Goal: Contribute content: Contribute content

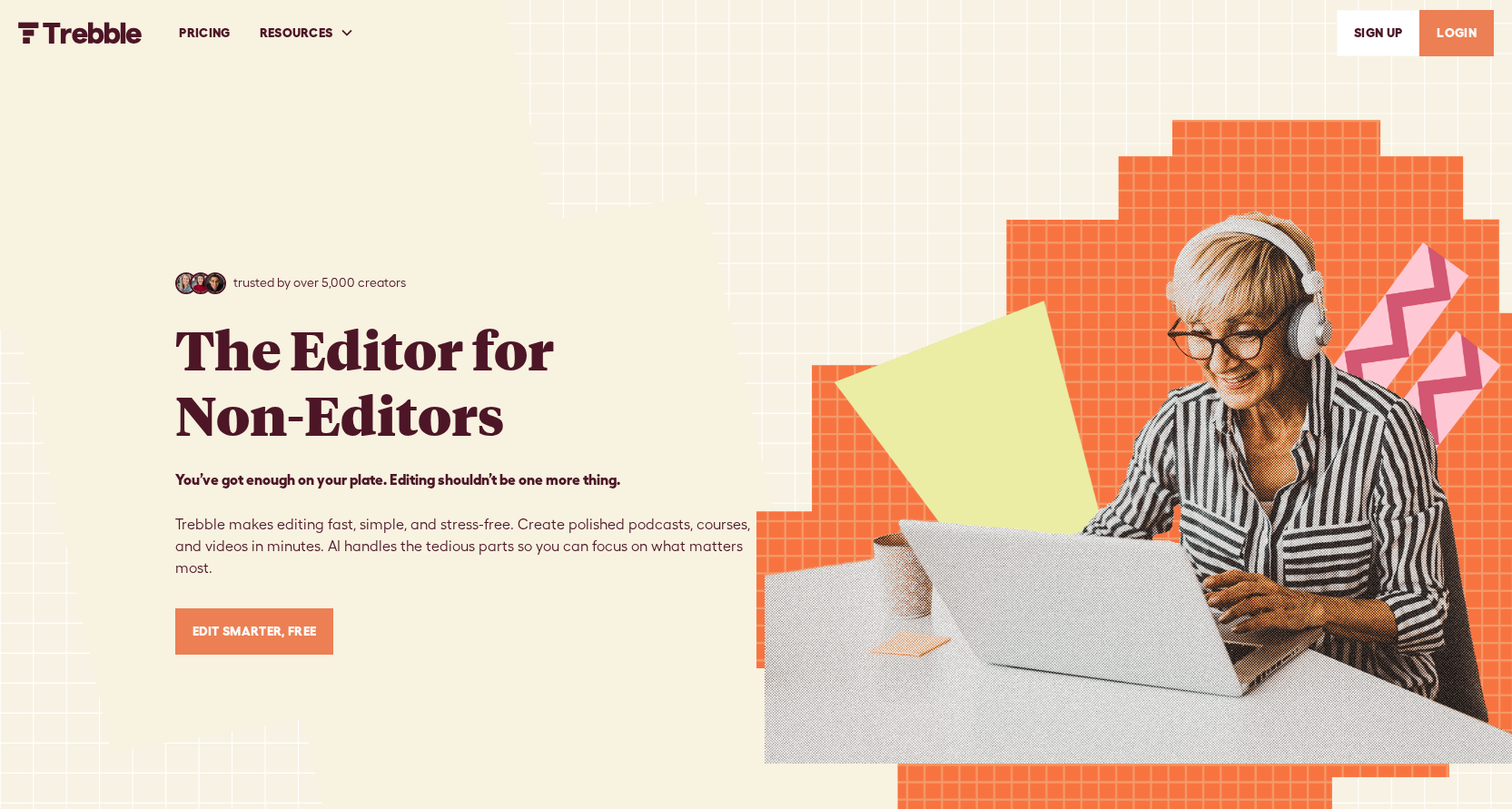
click at [1455, 29] on link "LOGIN" at bounding box center [1455, 33] width 74 height 47
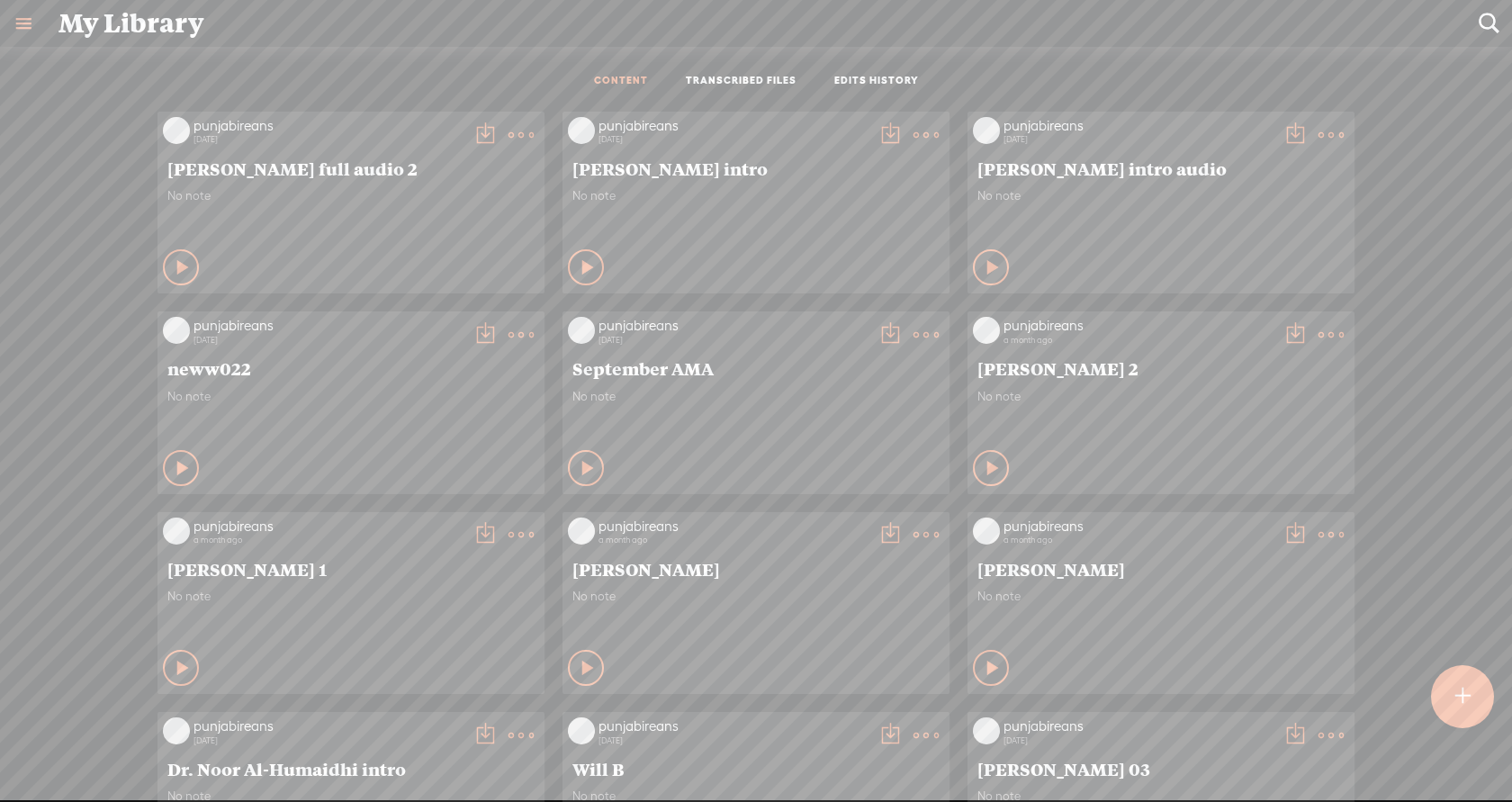
click at [1468, 680] on t at bounding box center [1463, 697] width 16 height 39
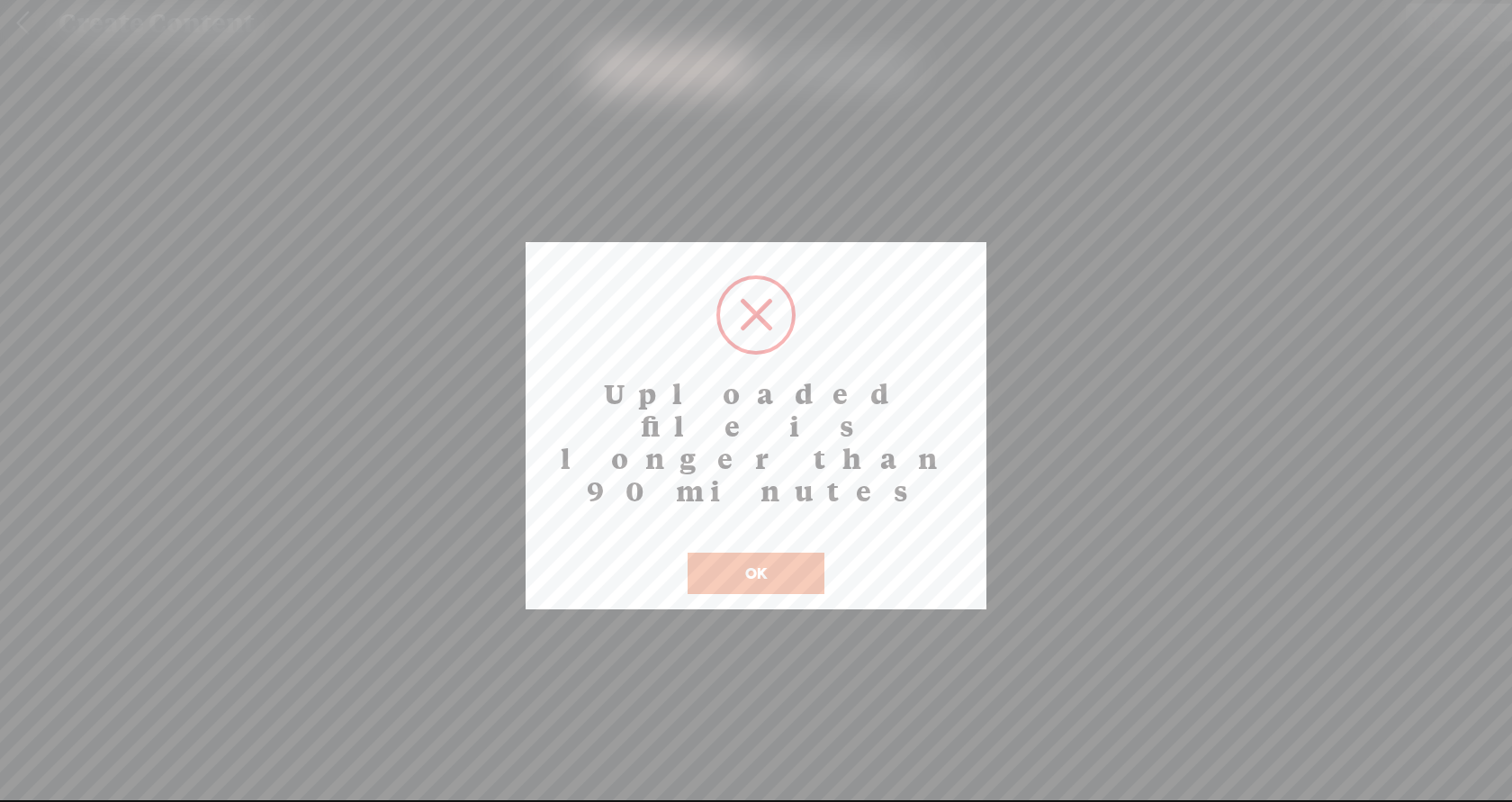
click at [749, 553] on button "OK" at bounding box center [756, 574] width 137 height 41
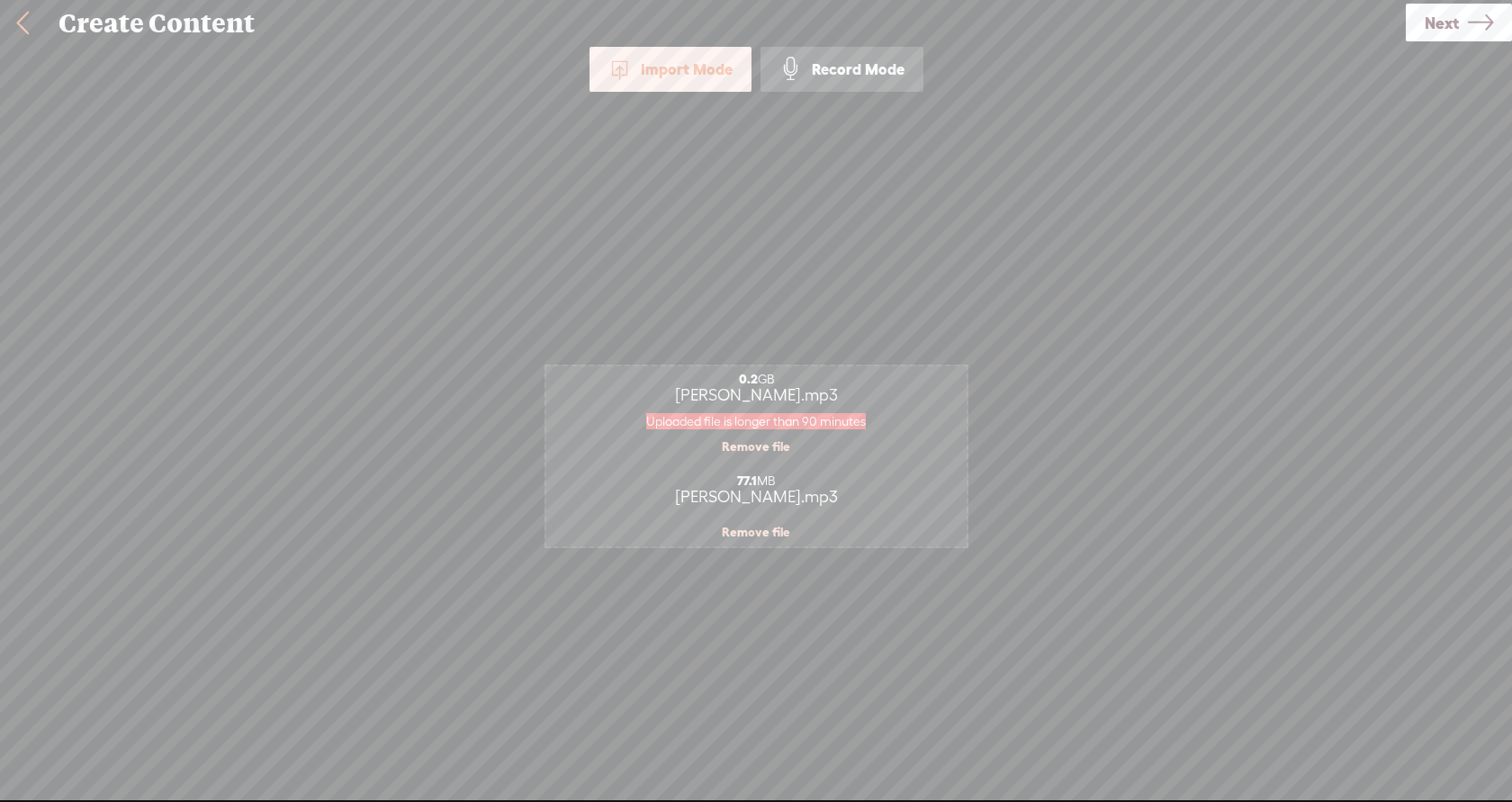
click at [31, 27] on link at bounding box center [23, 24] width 45 height 47
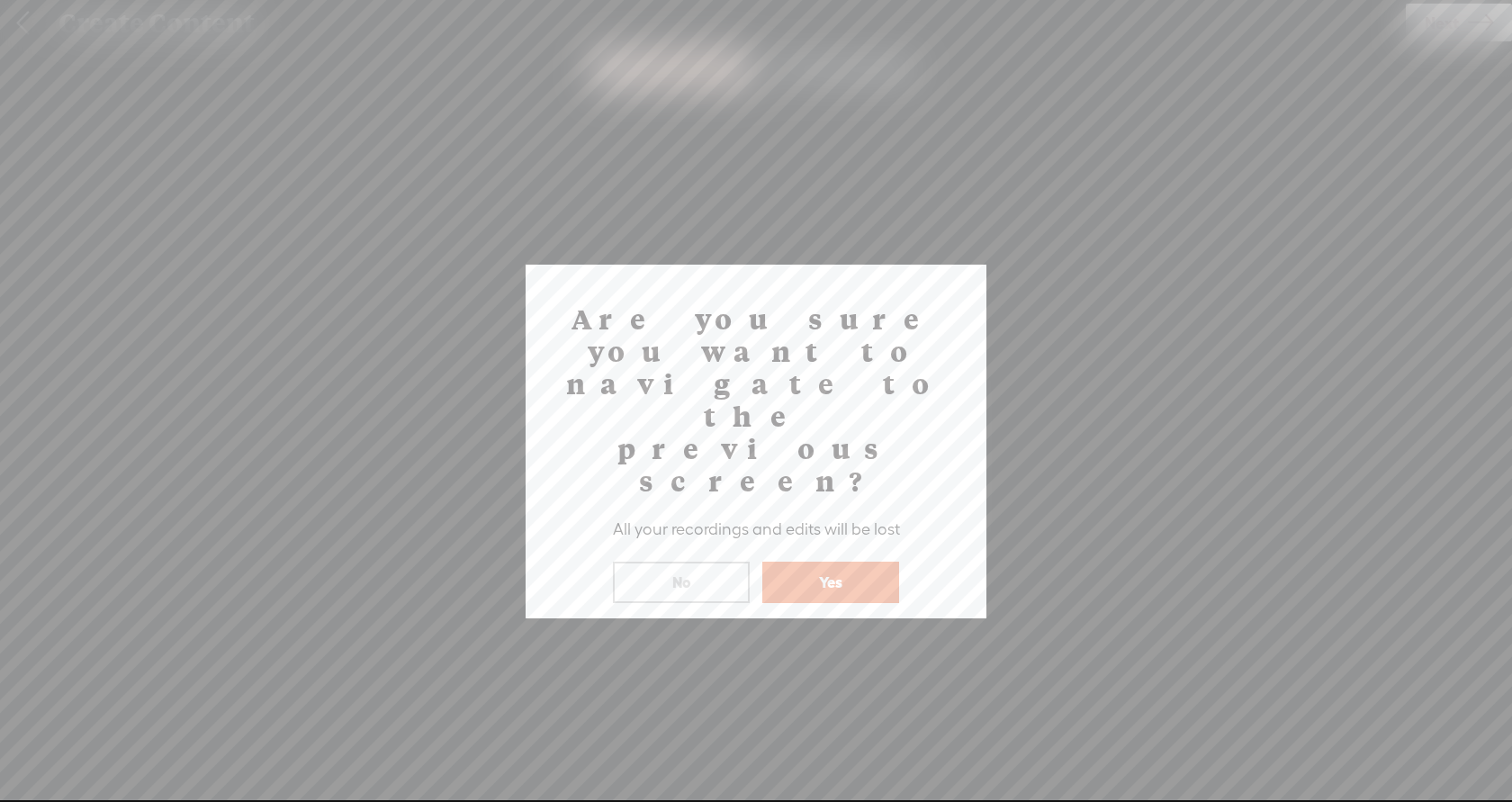
click at [796, 562] on button "Yes" at bounding box center [830, 583] width 137 height 41
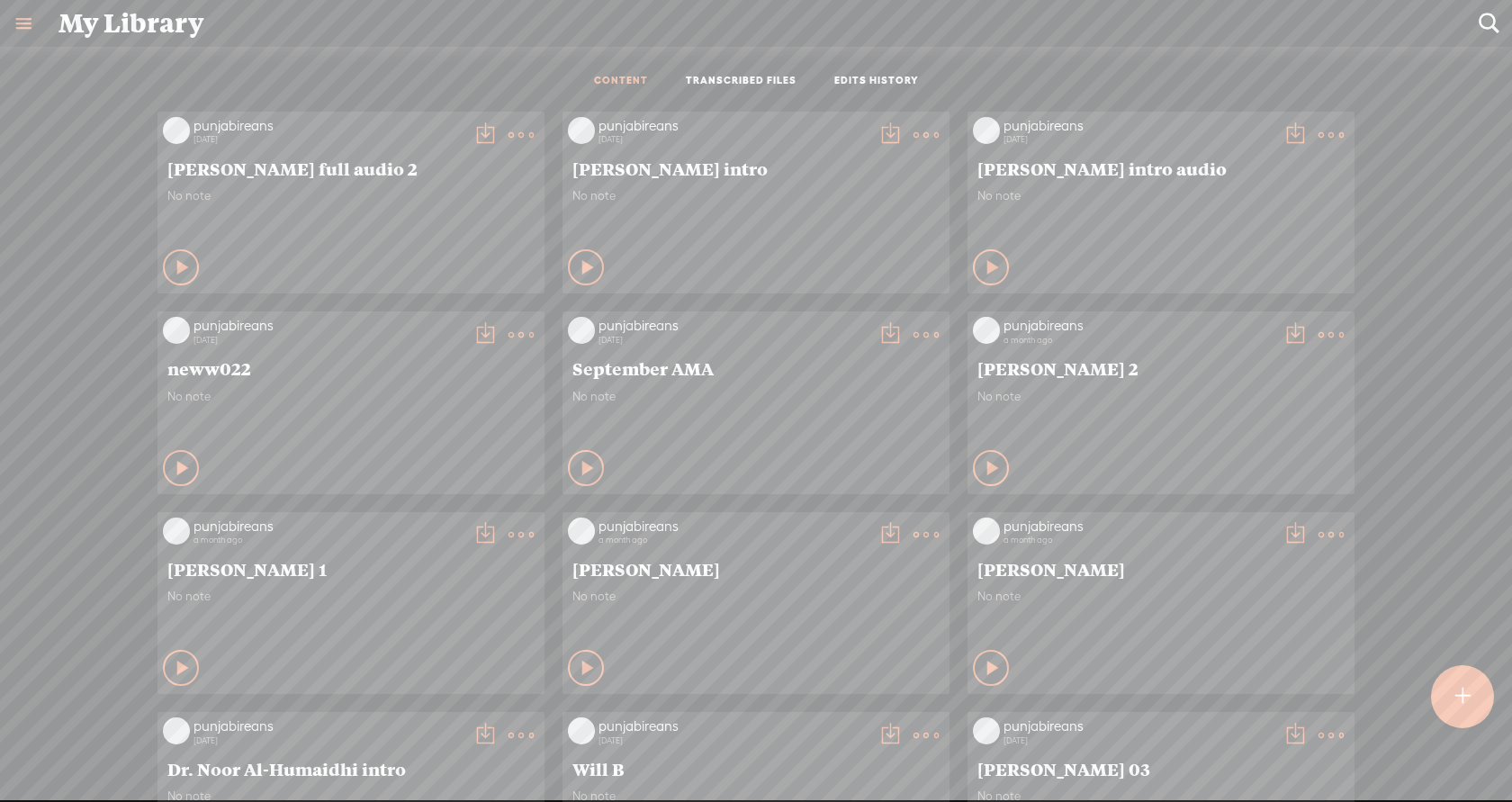
click at [1468, 705] on t at bounding box center [1463, 697] width 16 height 39
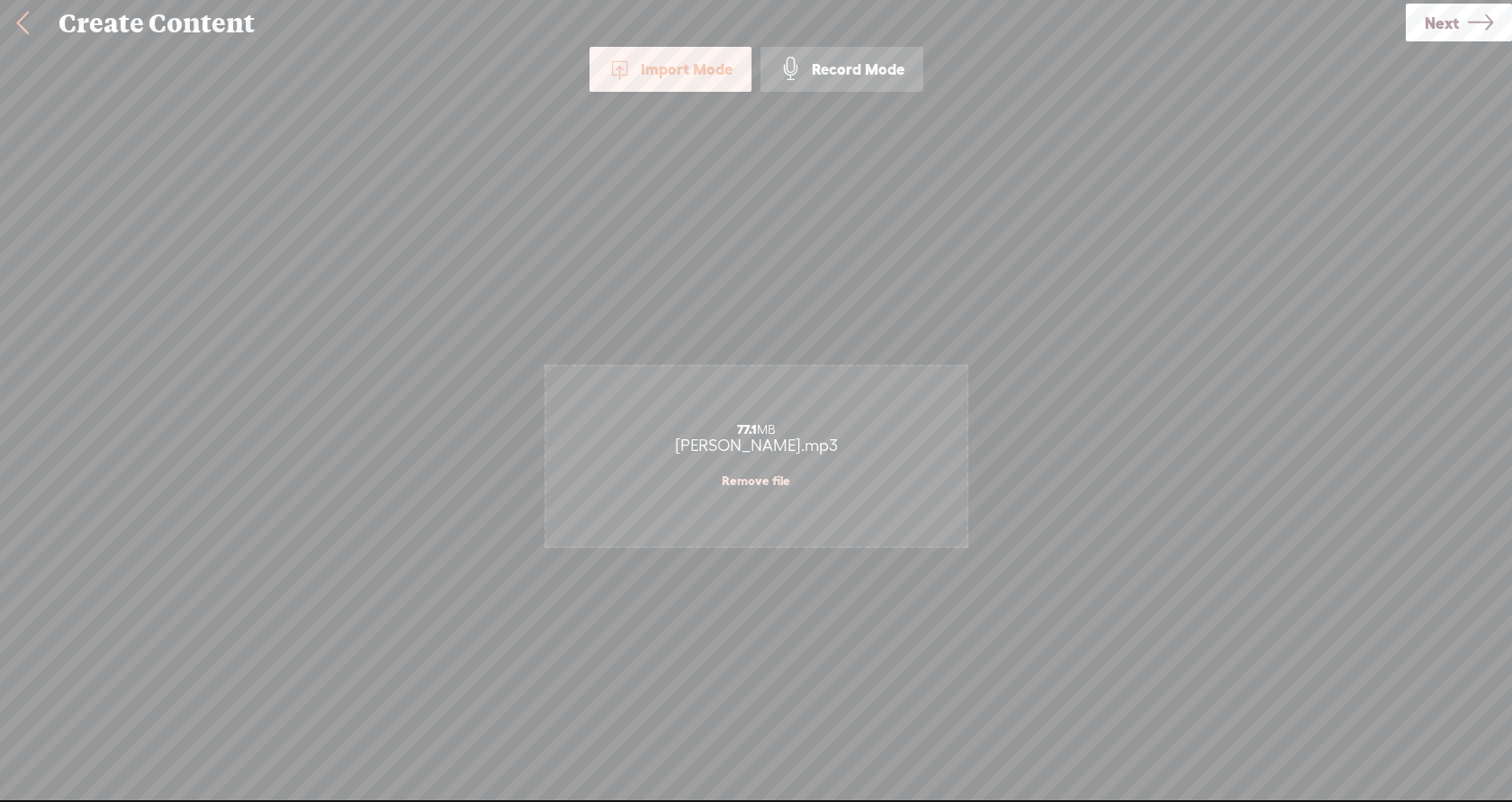
click at [1462, 27] on link "Next" at bounding box center [1459, 23] width 106 height 37
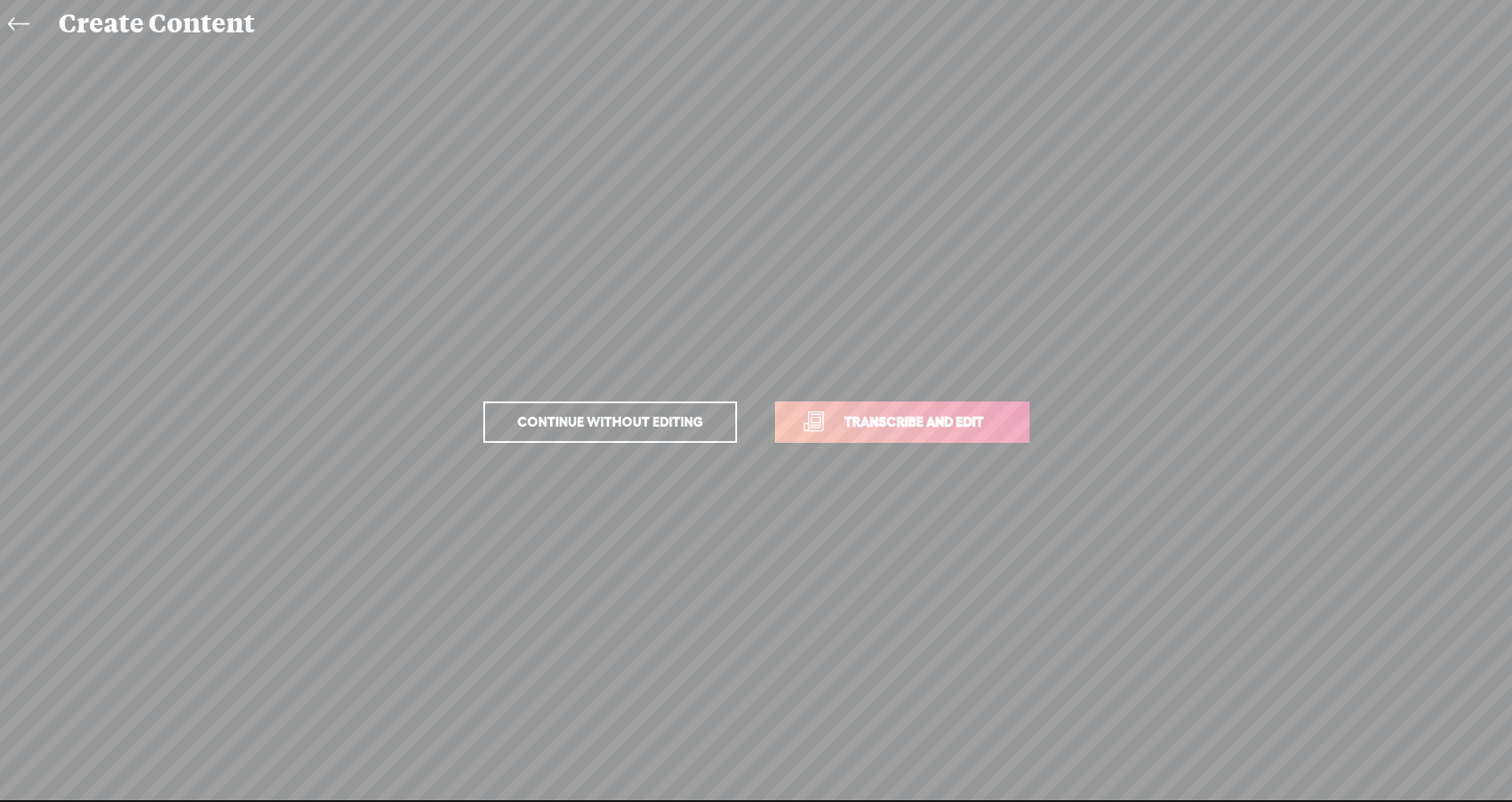
click at [882, 413] on span "Transcribe and edit" at bounding box center [914, 421] width 177 height 21
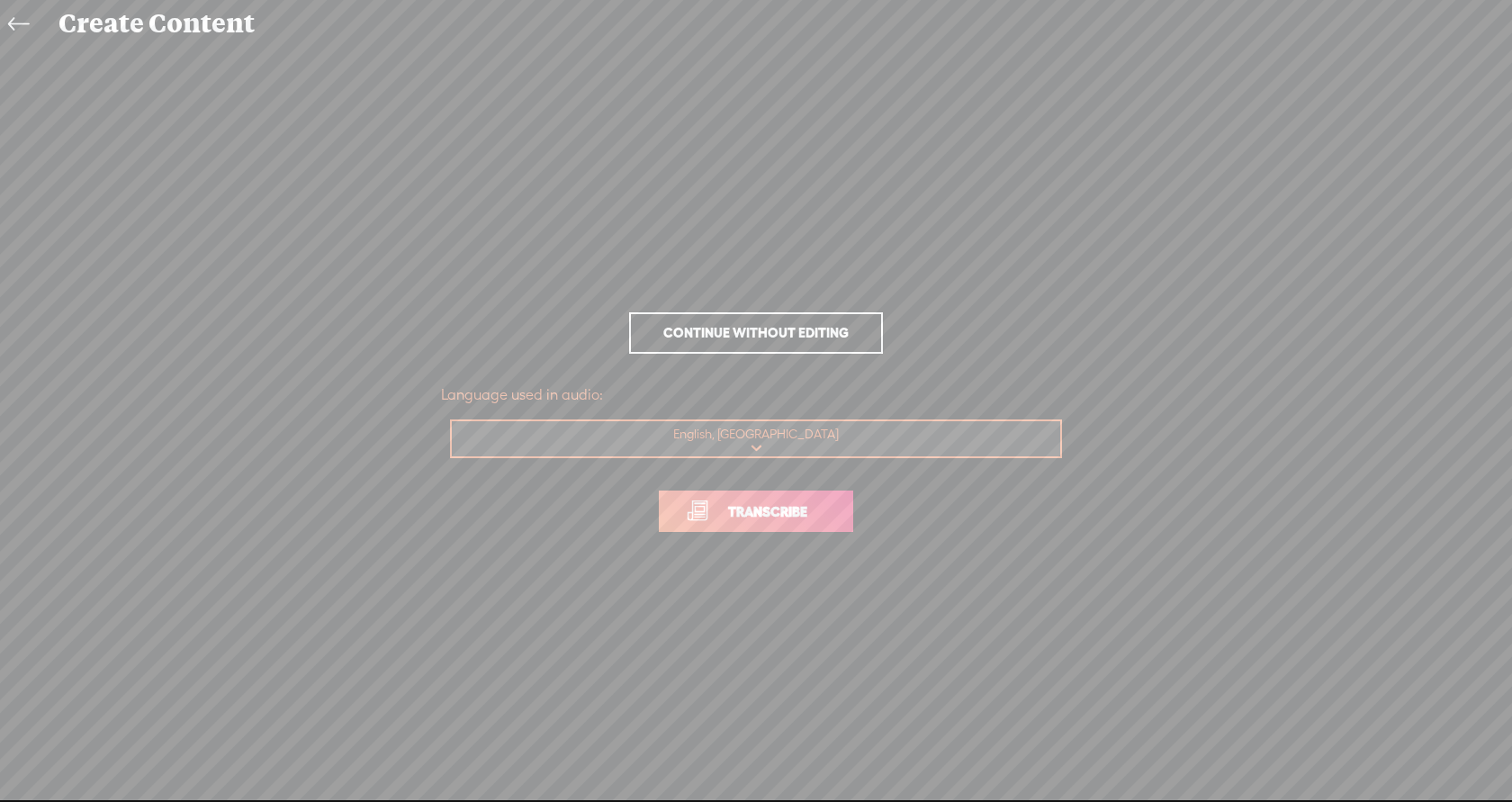
click at [752, 503] on span "Transcribe" at bounding box center [767, 512] width 117 height 21
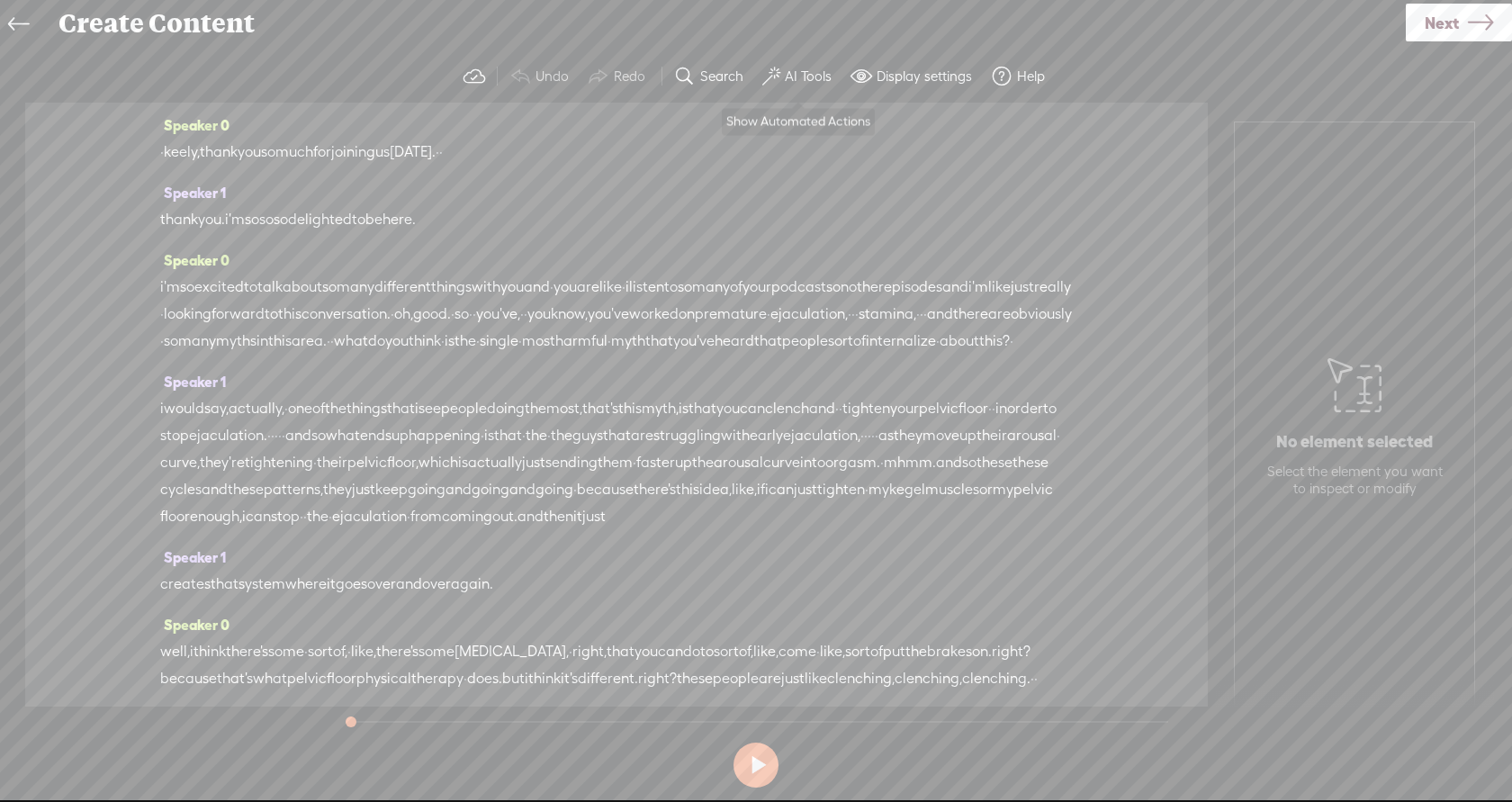
click at [773, 74] on span at bounding box center [771, 77] width 18 height 22
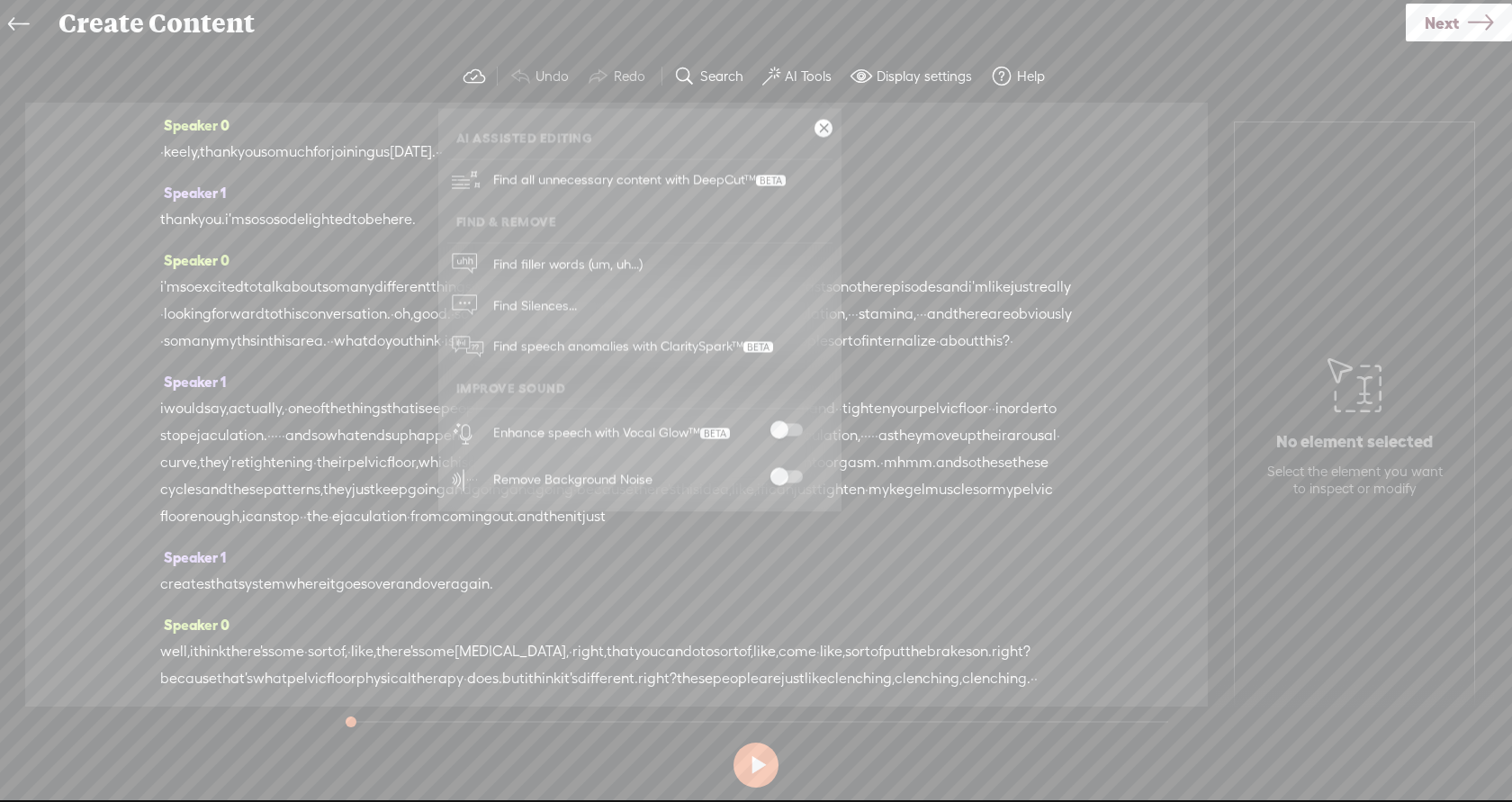
click at [779, 433] on span at bounding box center [786, 430] width 32 height 13
click at [785, 475] on span at bounding box center [786, 477] width 32 height 13
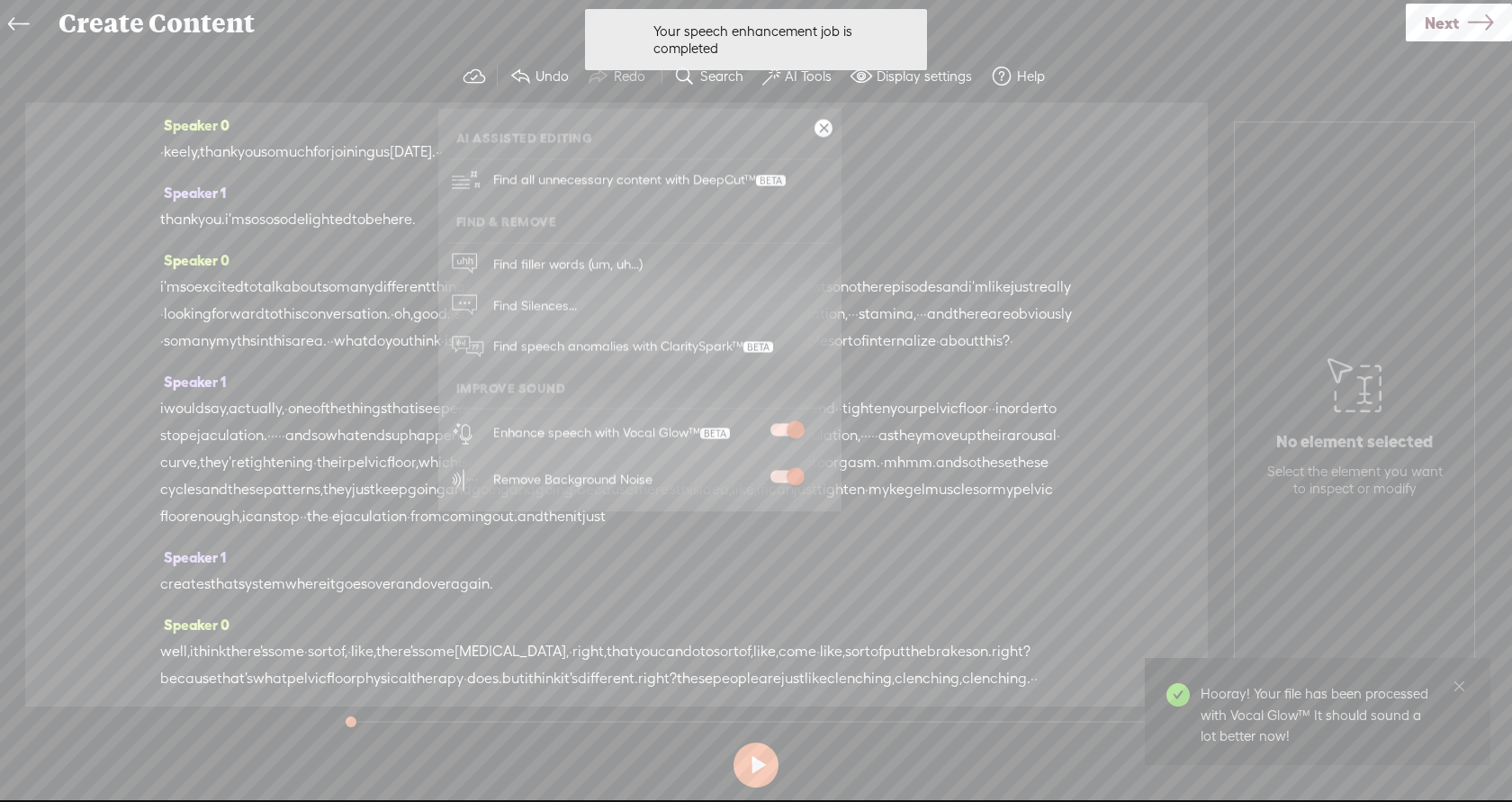
click at [1457, 8] on span "Next" at bounding box center [1442, 23] width 34 height 46
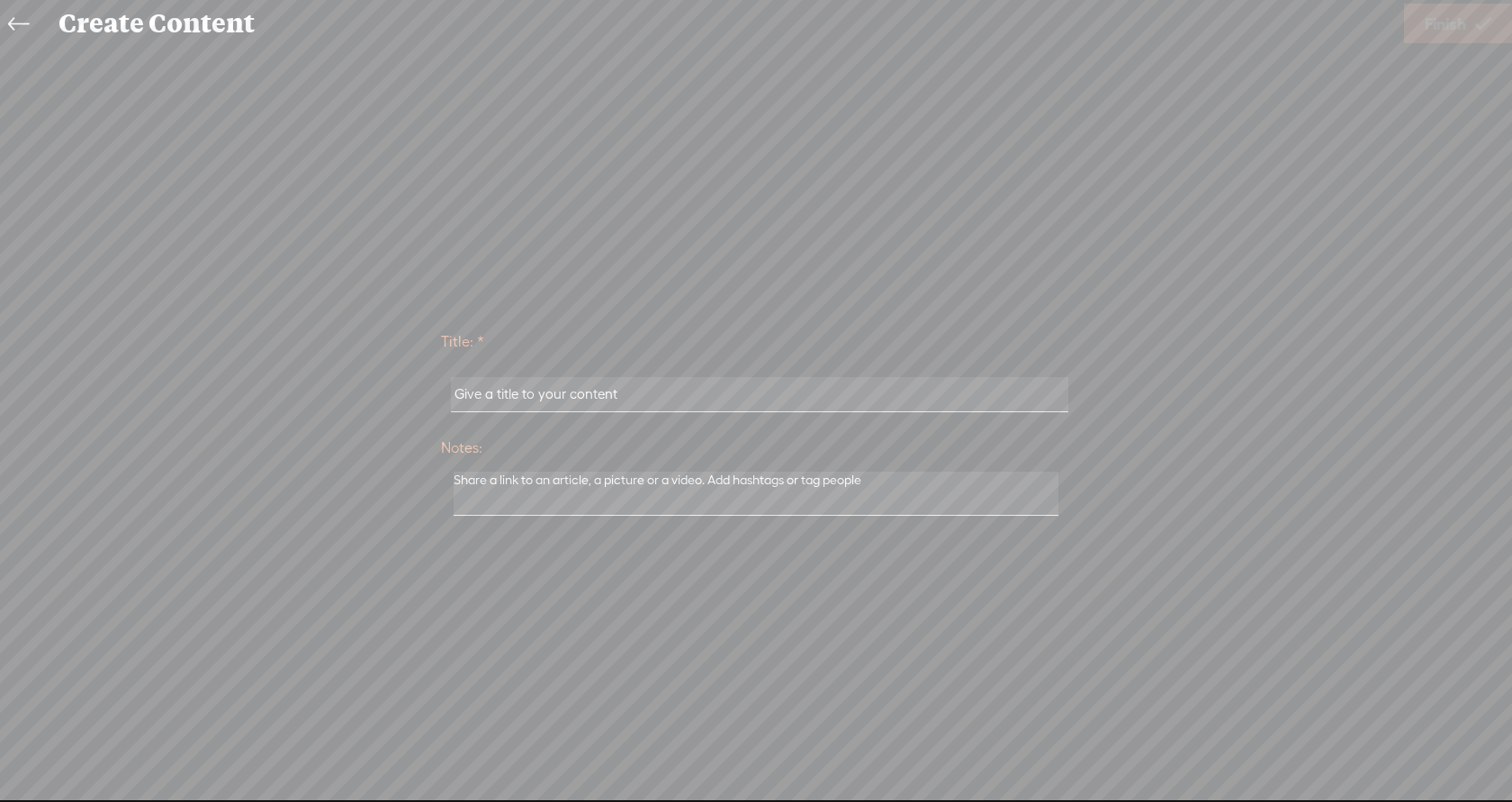
click at [743, 395] on input "text" at bounding box center [758, 395] width 617 height 35
paste input "[PERSON_NAME]"
type input "[PERSON_NAME]"
click at [1451, 16] on span "Finish" at bounding box center [1446, 24] width 41 height 46
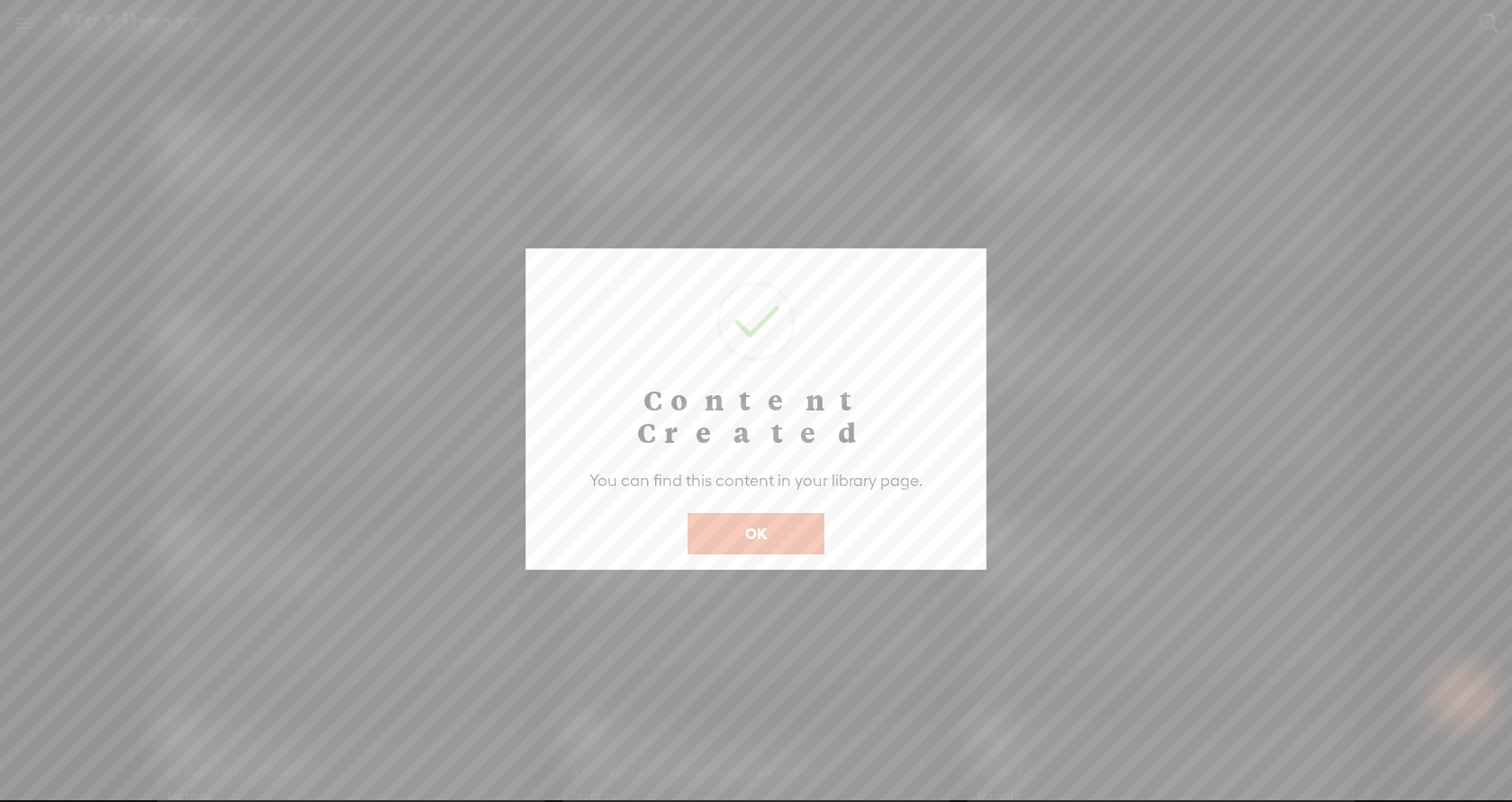
click at [729, 514] on button "OK" at bounding box center [756, 534] width 137 height 41
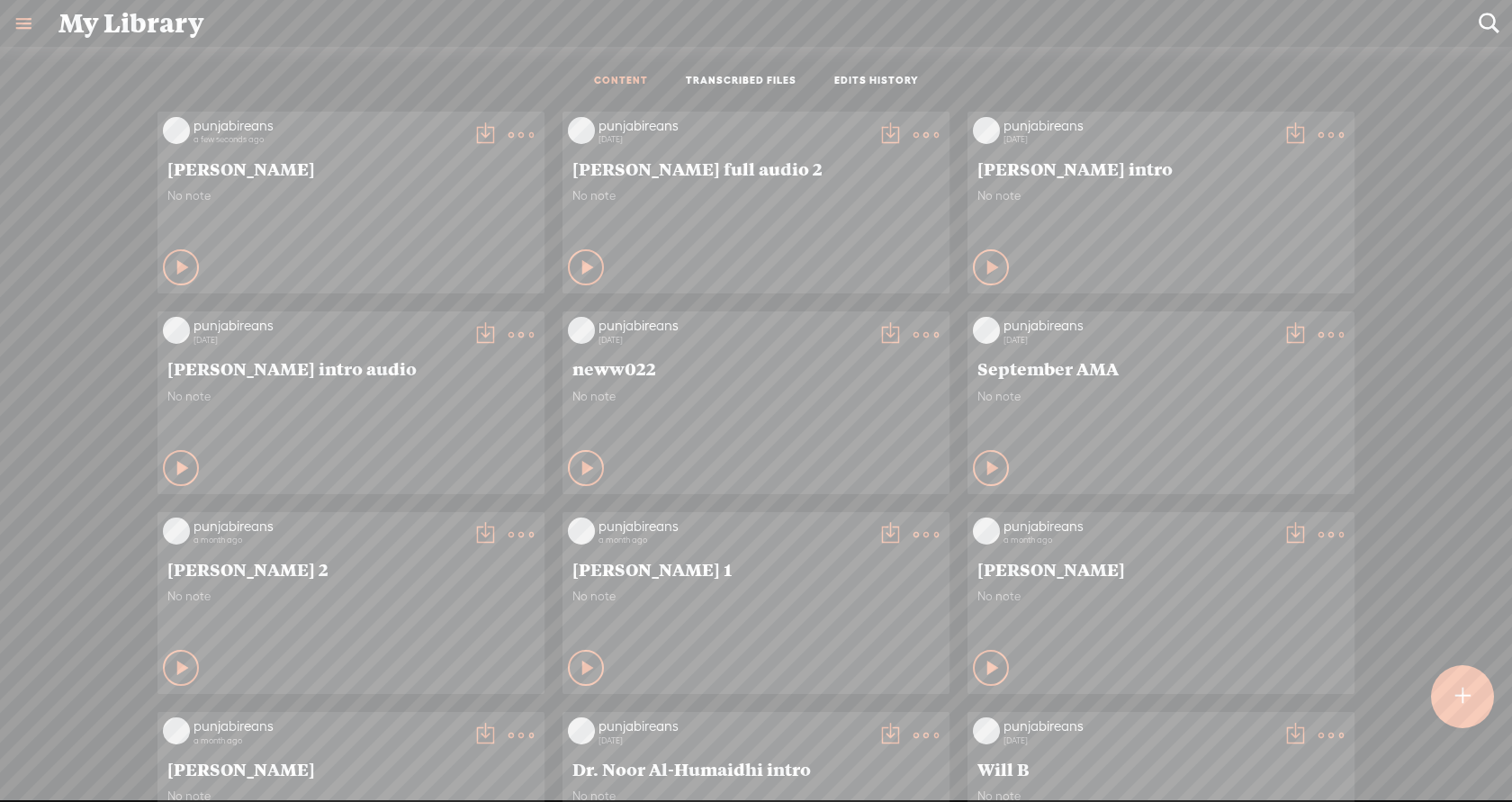
click at [1475, 717] on div at bounding box center [1463, 697] width 63 height 63
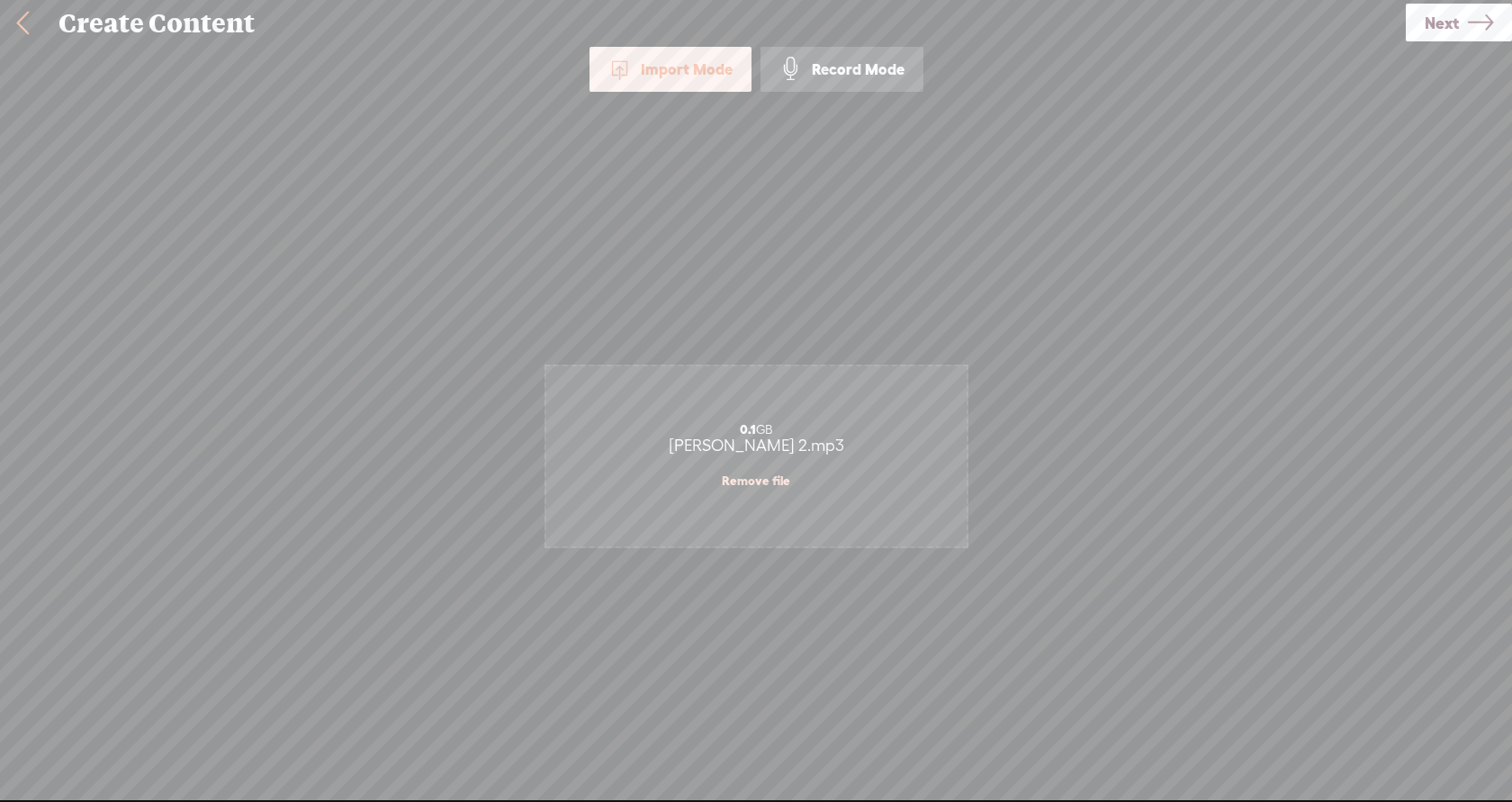
click at [1411, 28] on link "Next" at bounding box center [1459, 23] width 106 height 37
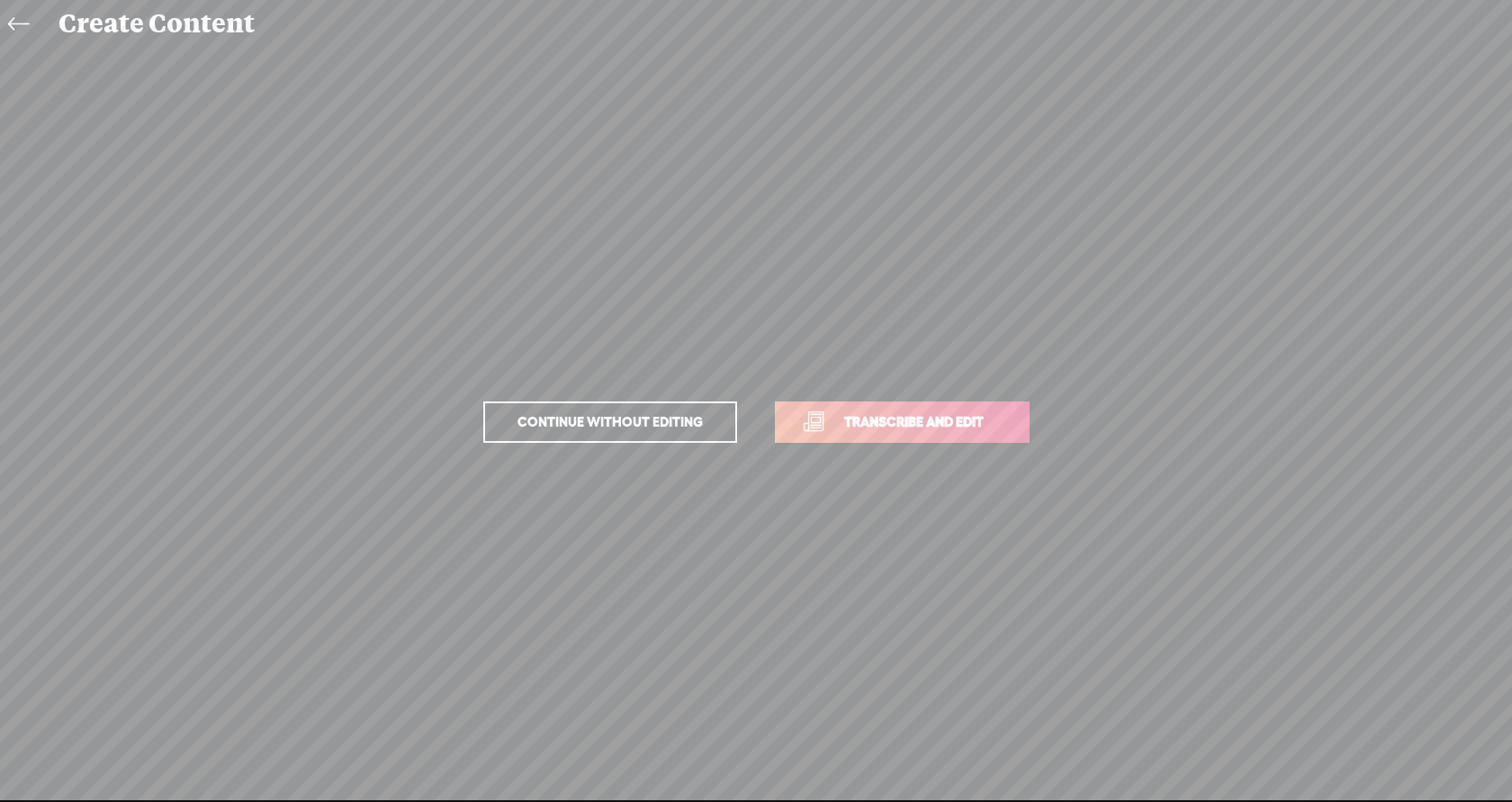
click at [911, 430] on span "Transcribe and edit" at bounding box center [914, 421] width 177 height 21
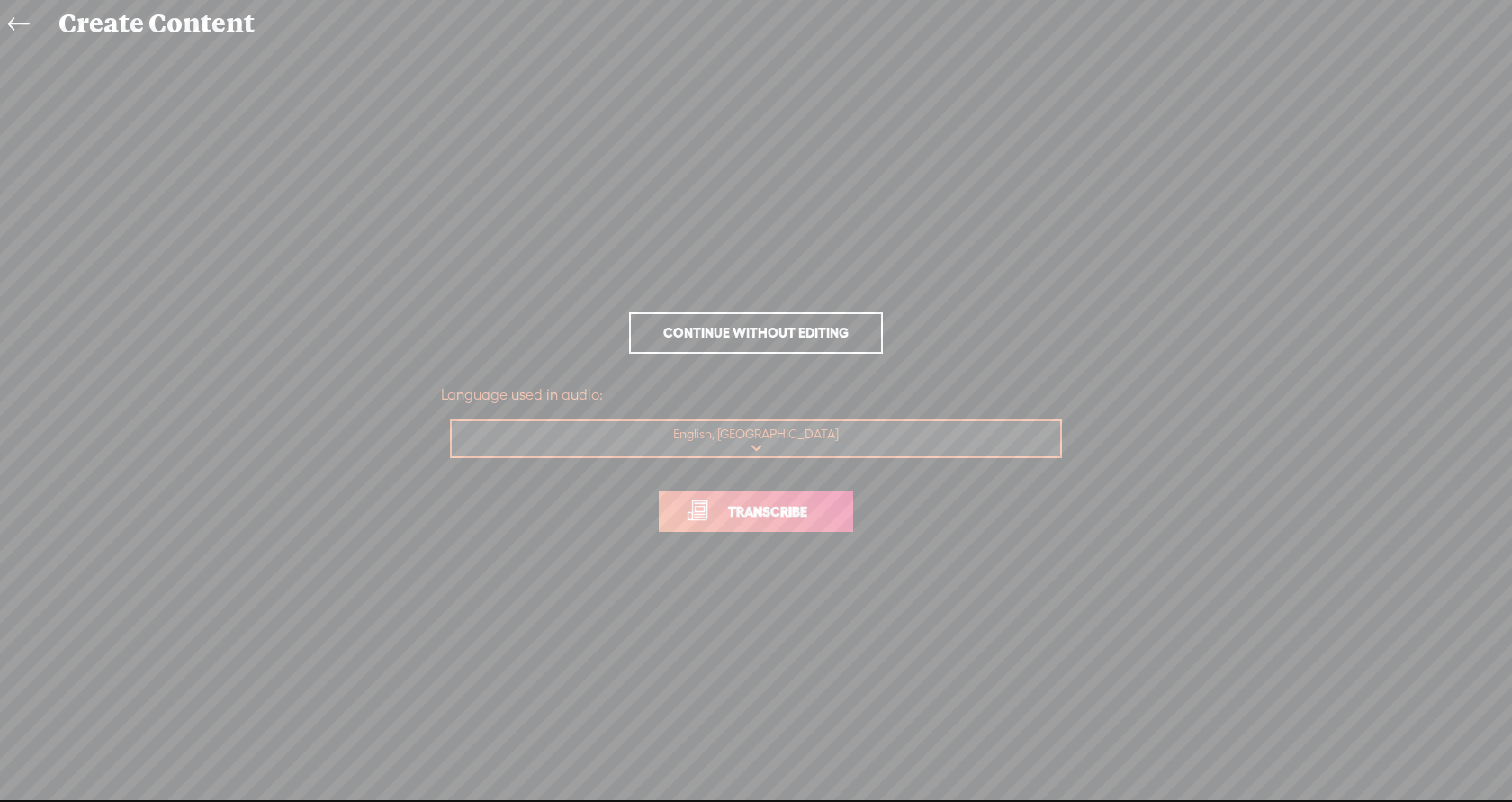
click at [759, 523] on link "Transcribe" at bounding box center [756, 512] width 195 height 41
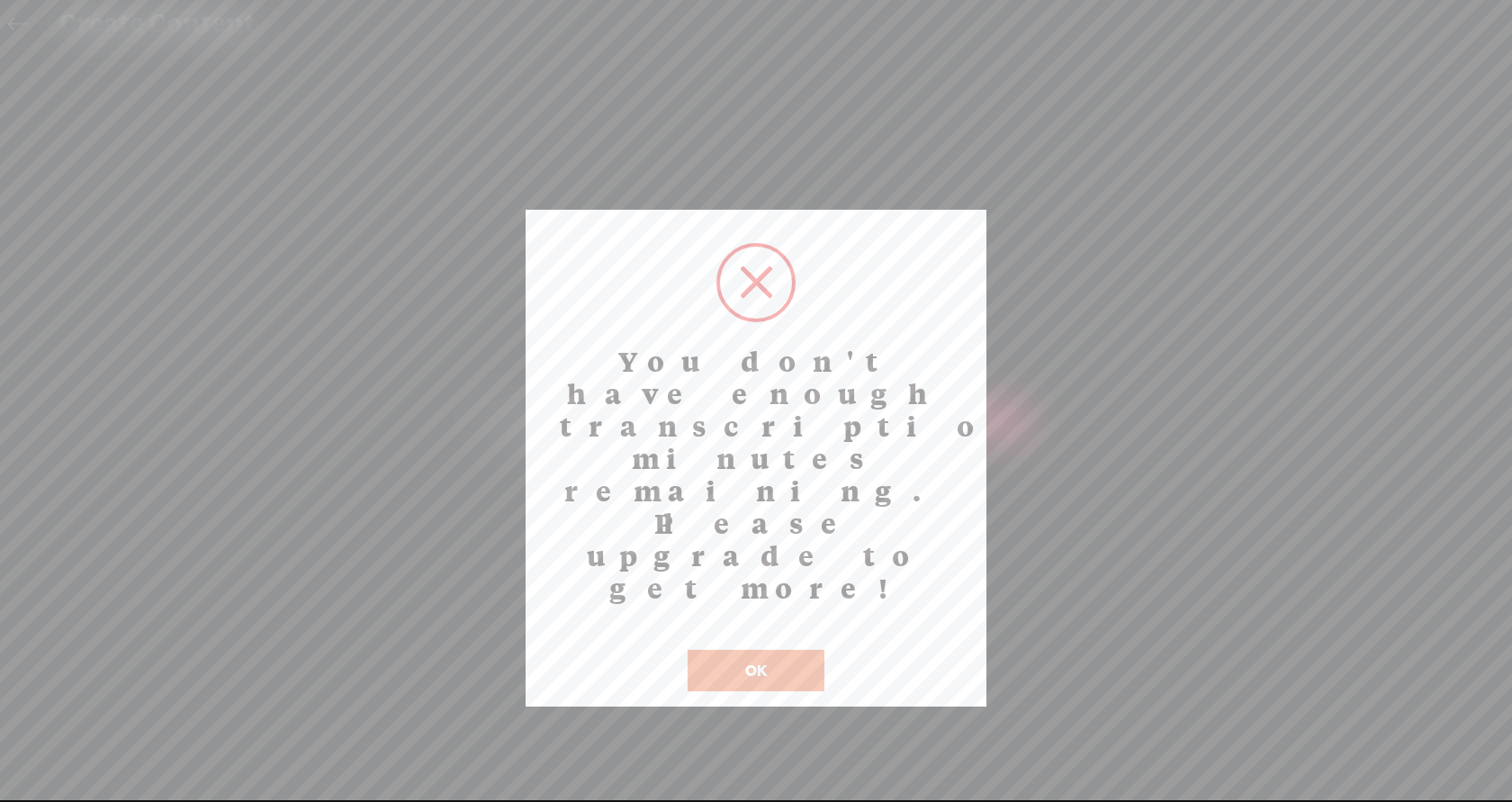
click at [755, 650] on button "OK" at bounding box center [756, 671] width 137 height 41
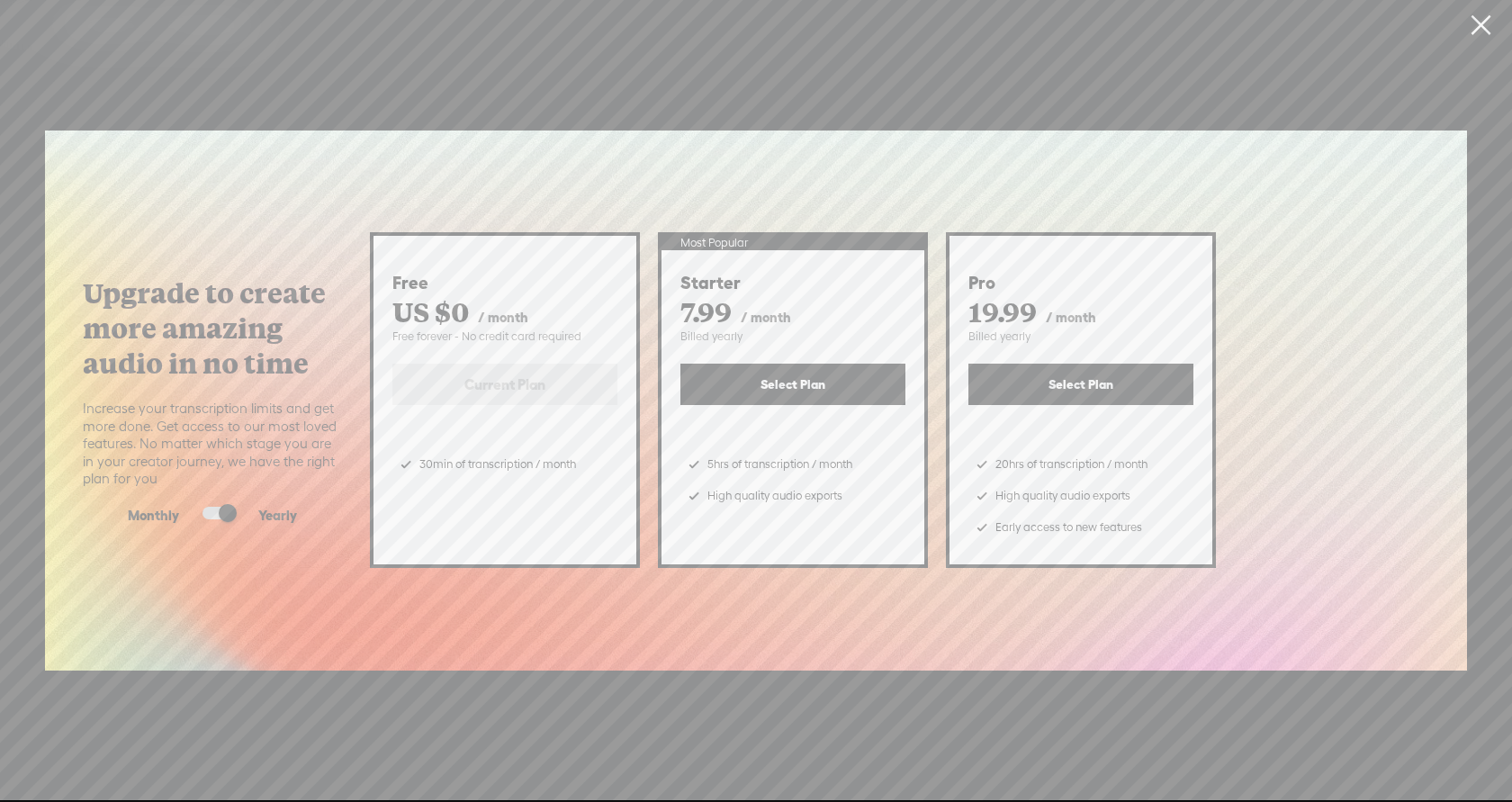
click at [1487, 25] on link at bounding box center [1481, 25] width 45 height 50
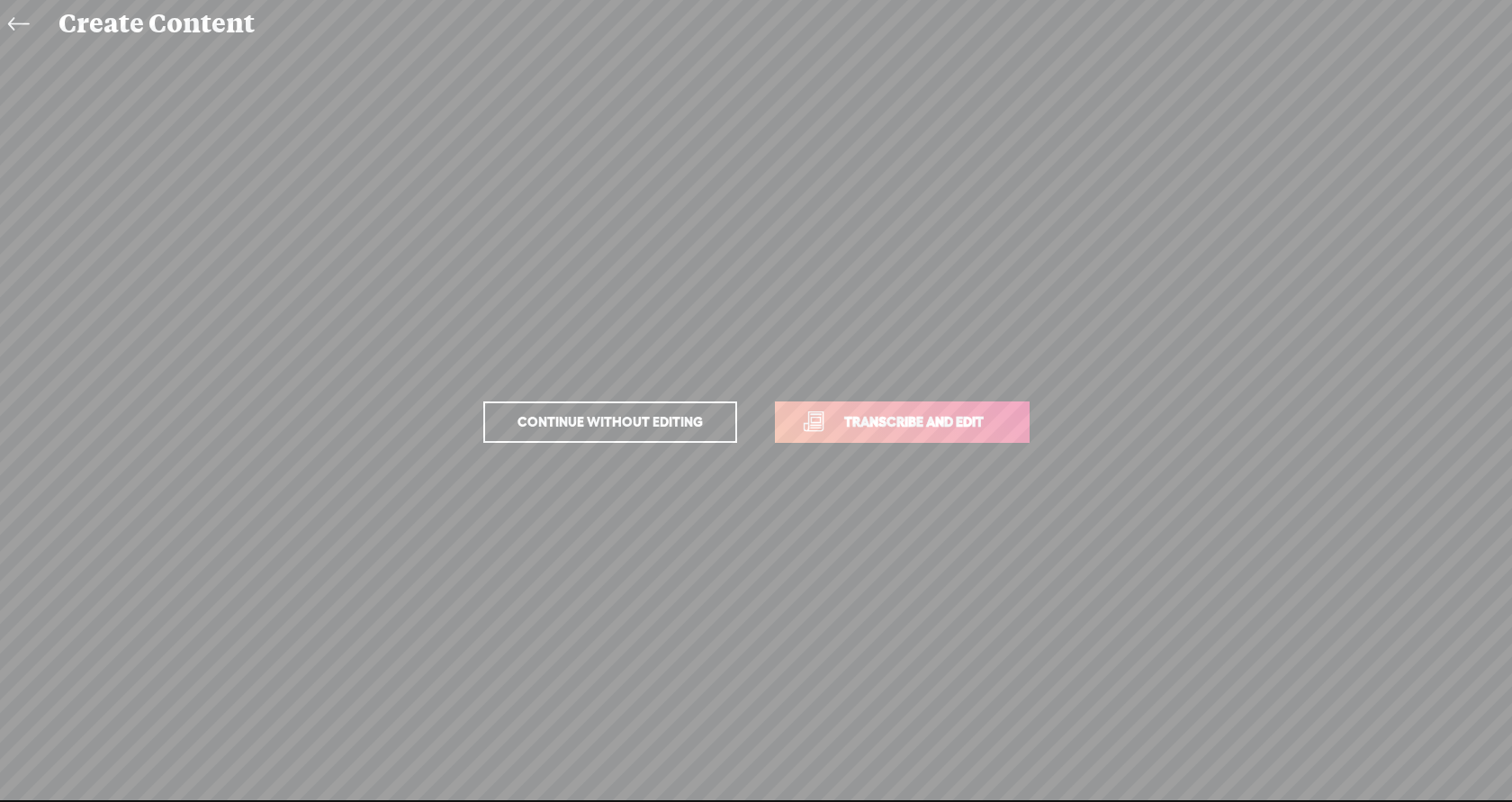
click at [23, 25] on icon at bounding box center [18, 25] width 21 height 40
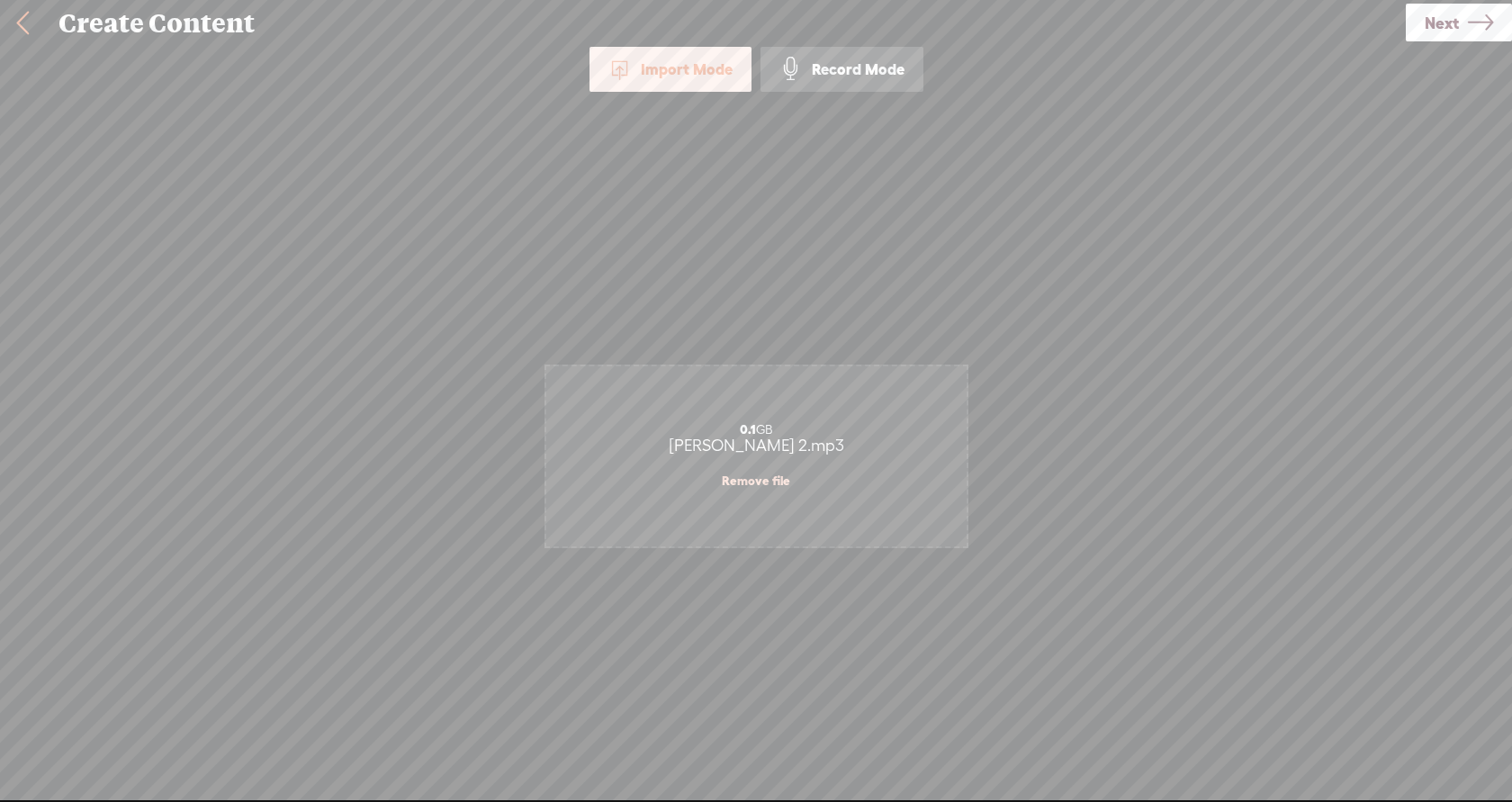
click at [13, 22] on link at bounding box center [23, 24] width 45 height 47
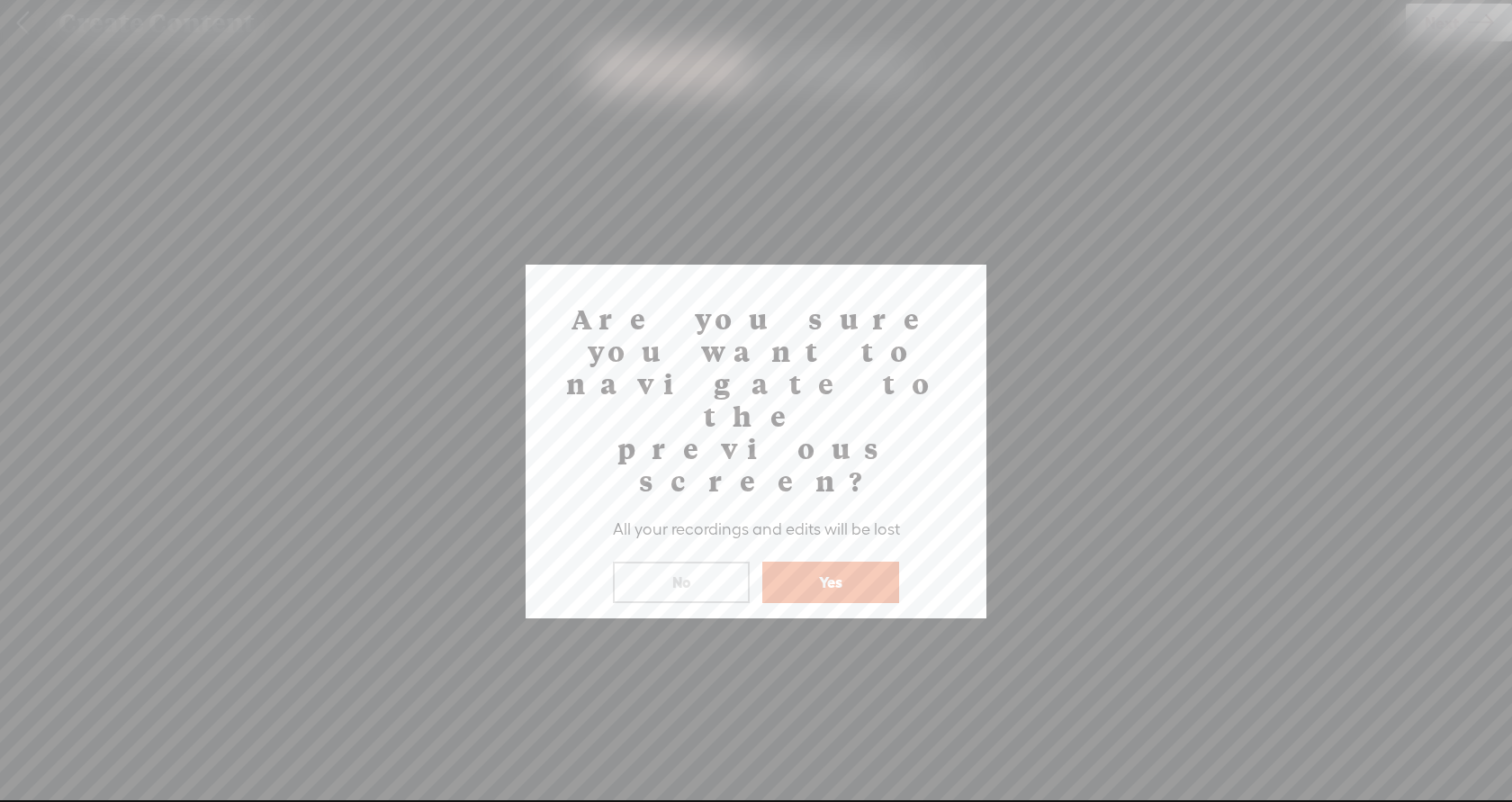
click at [839, 562] on button "Yes" at bounding box center [830, 583] width 137 height 41
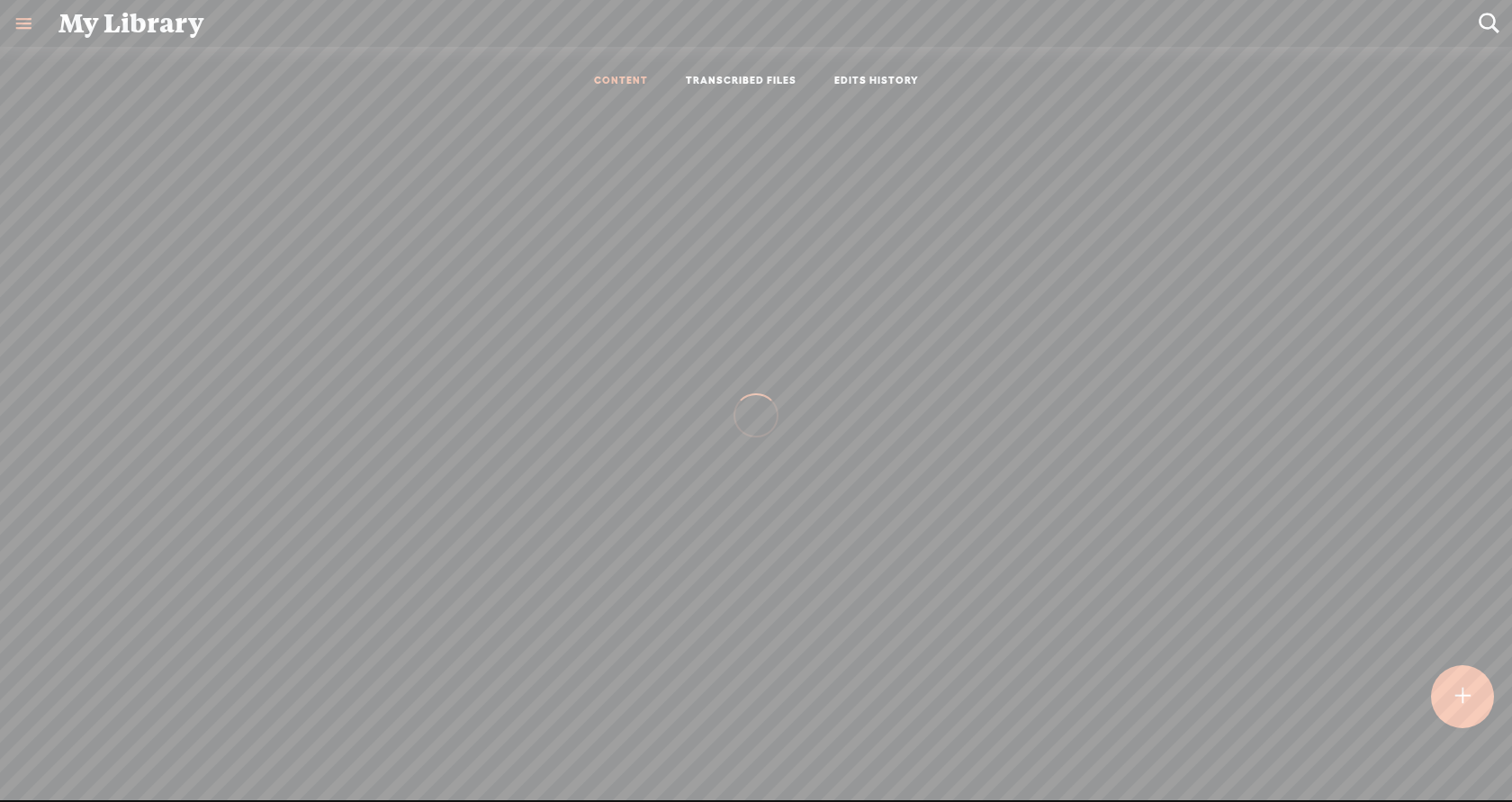
click at [1475, 708] on div at bounding box center [1463, 697] width 63 height 63
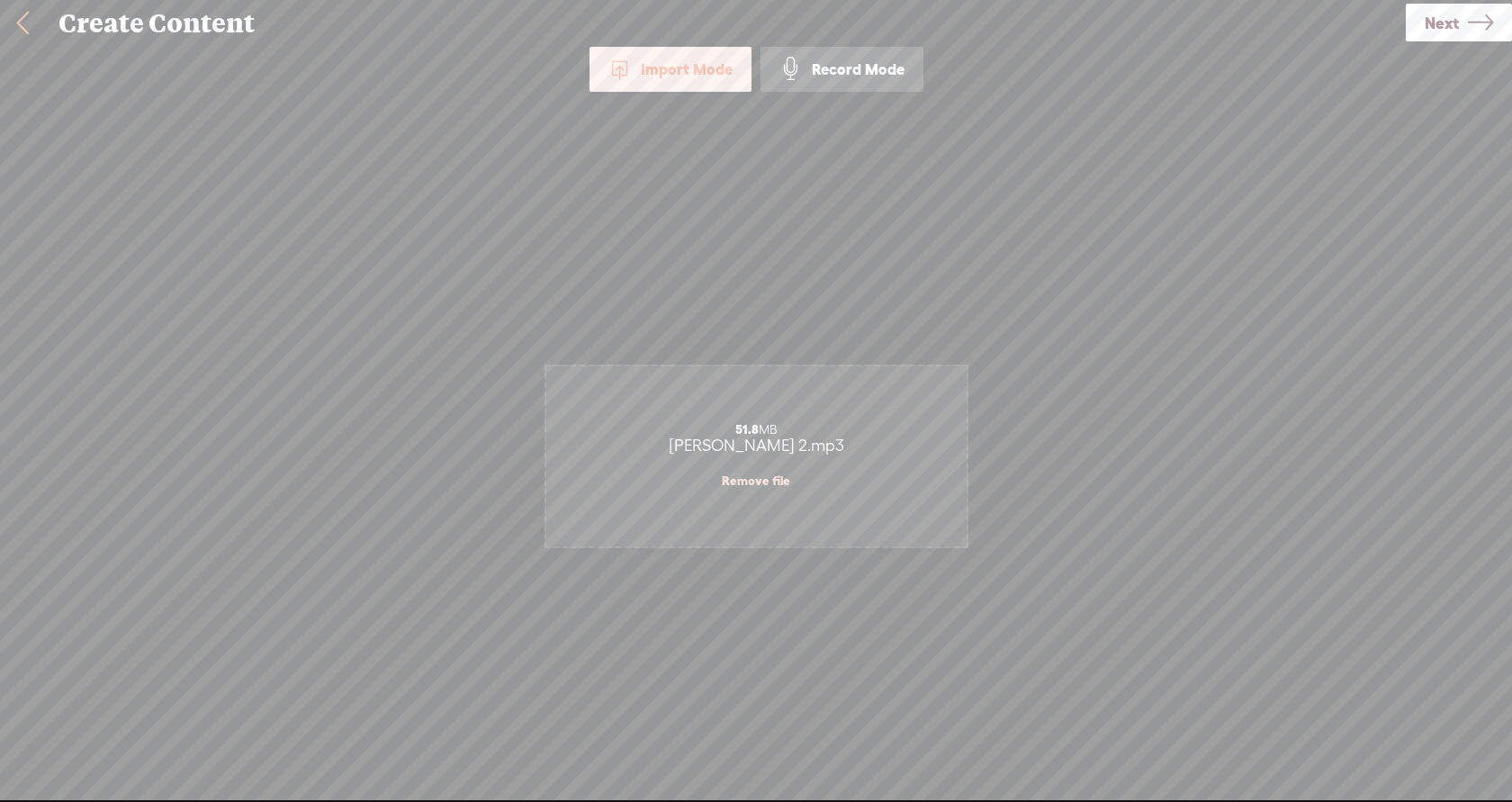
click at [1435, 38] on span "Next" at bounding box center [1442, 23] width 34 height 46
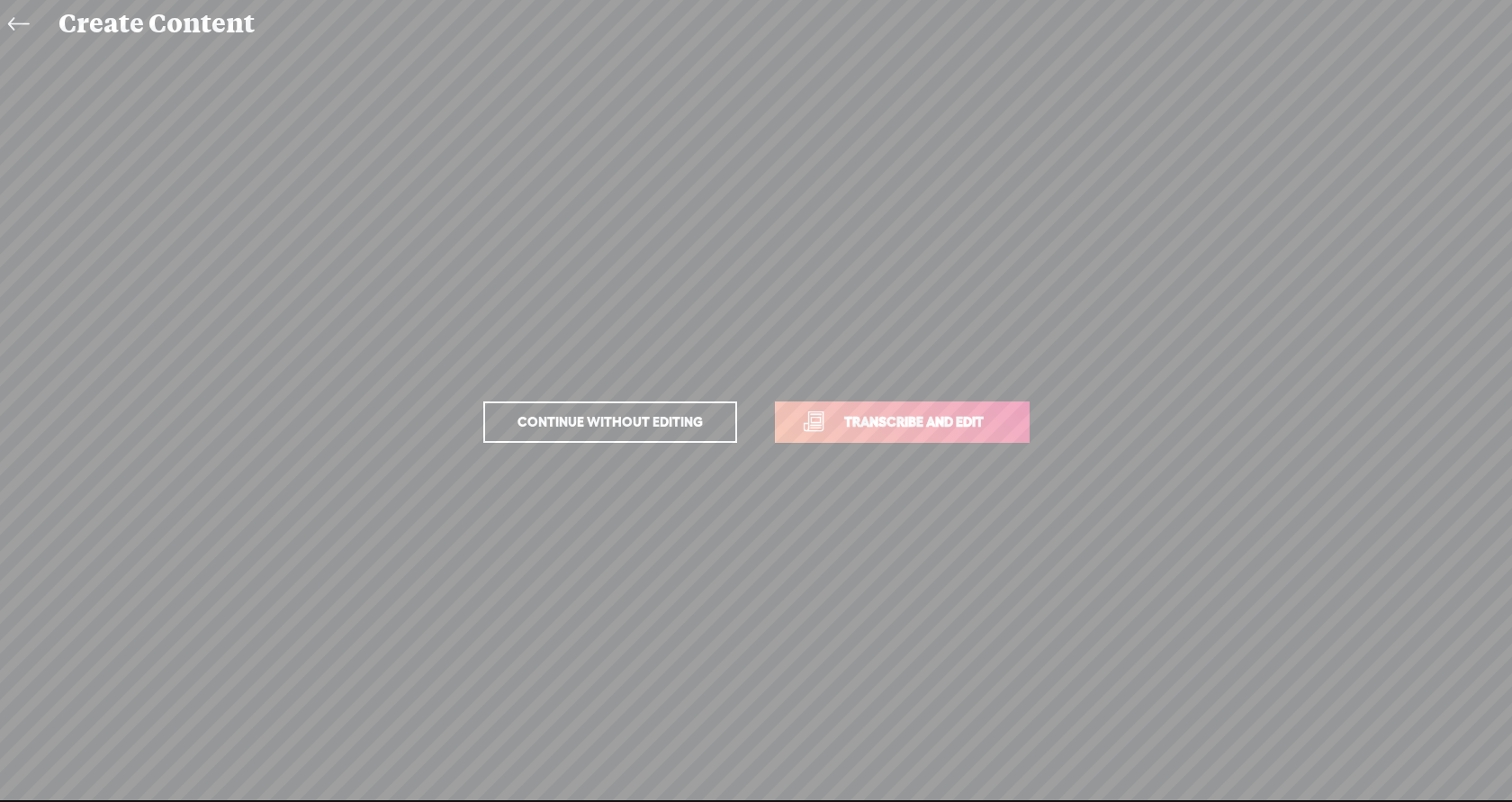
click at [970, 413] on span "Transcribe and edit" at bounding box center [914, 421] width 177 height 21
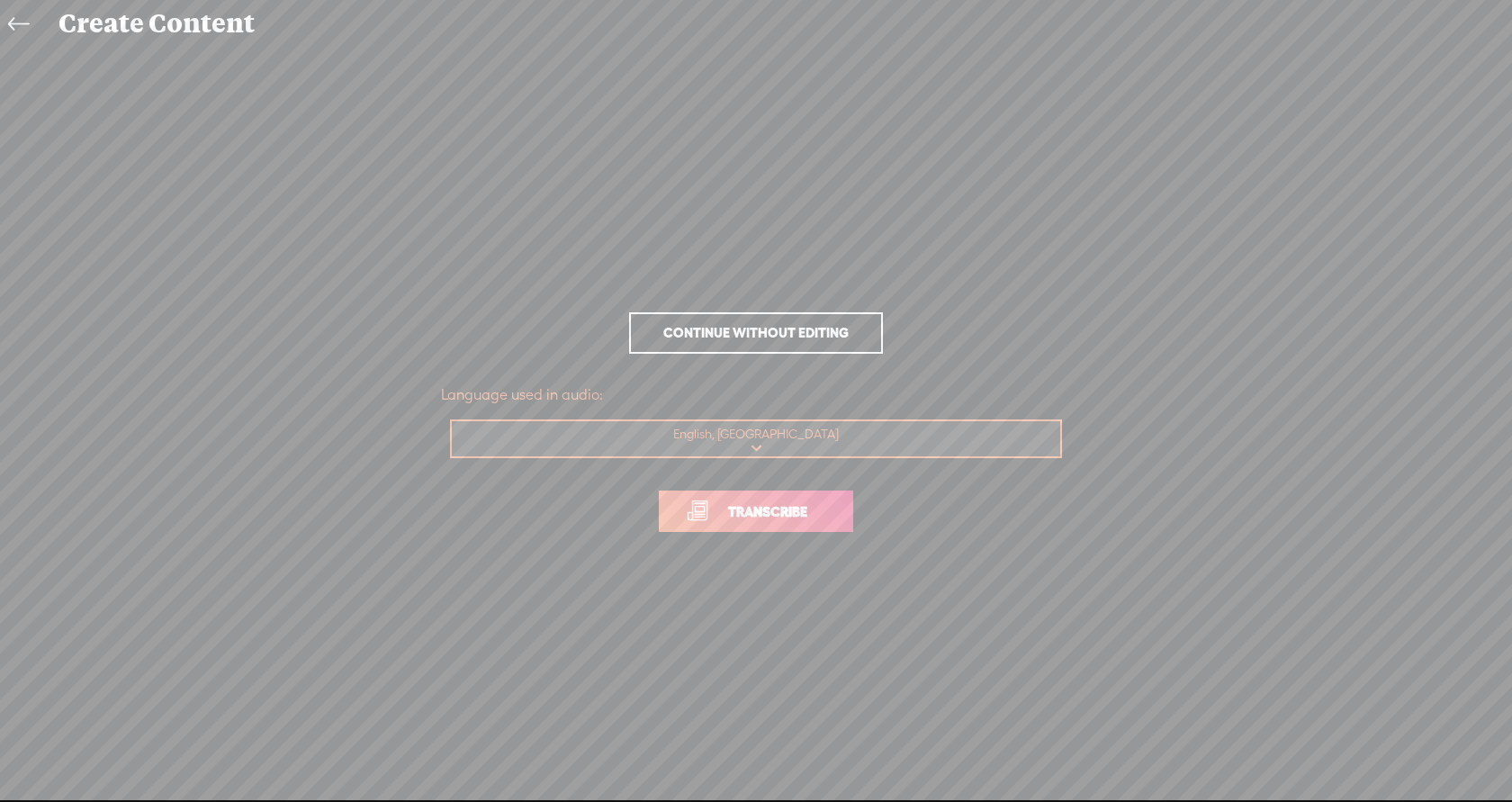
click at [799, 515] on span "Transcribe" at bounding box center [767, 512] width 117 height 21
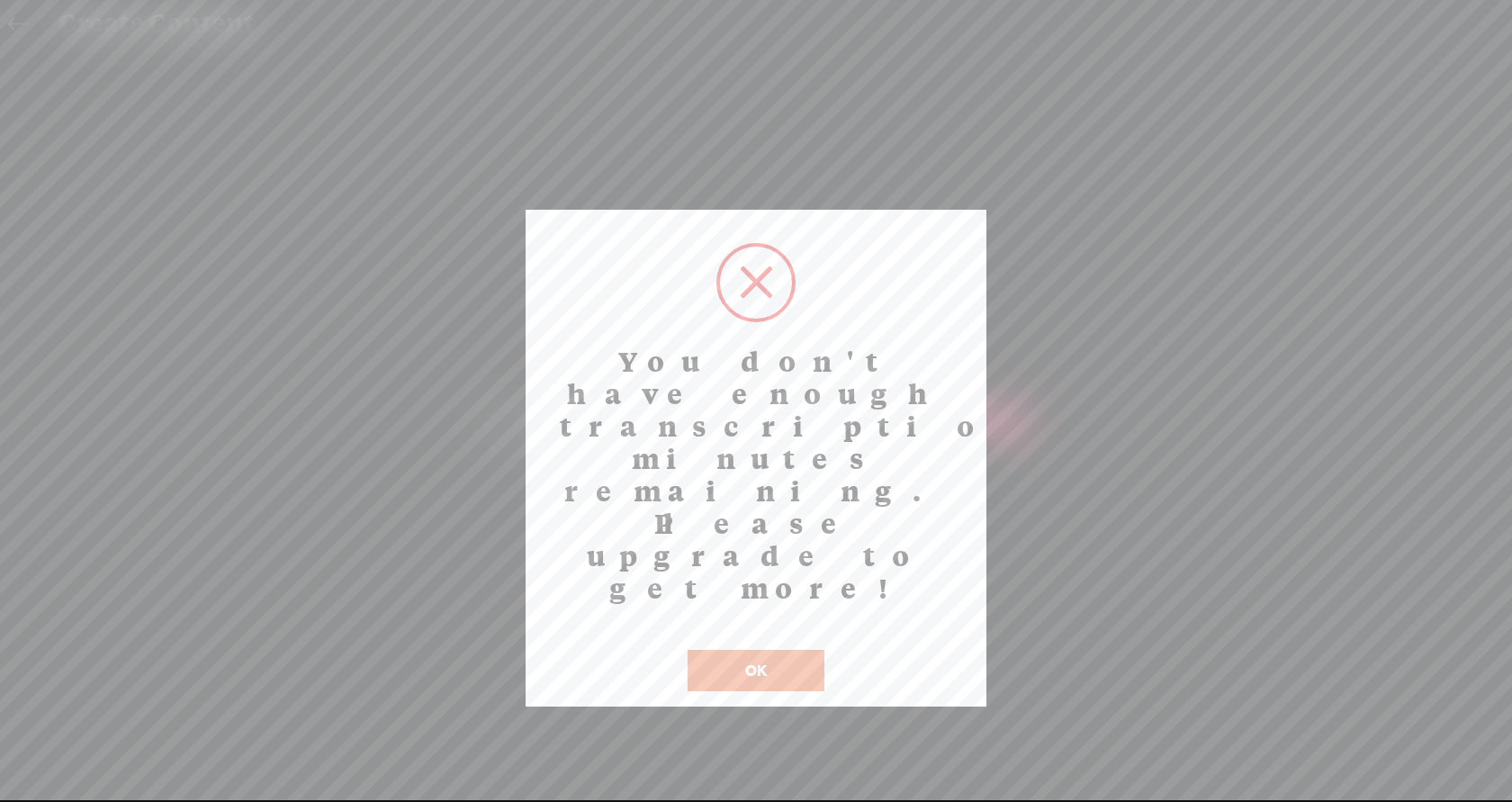
click at [767, 650] on button "OK" at bounding box center [756, 671] width 137 height 41
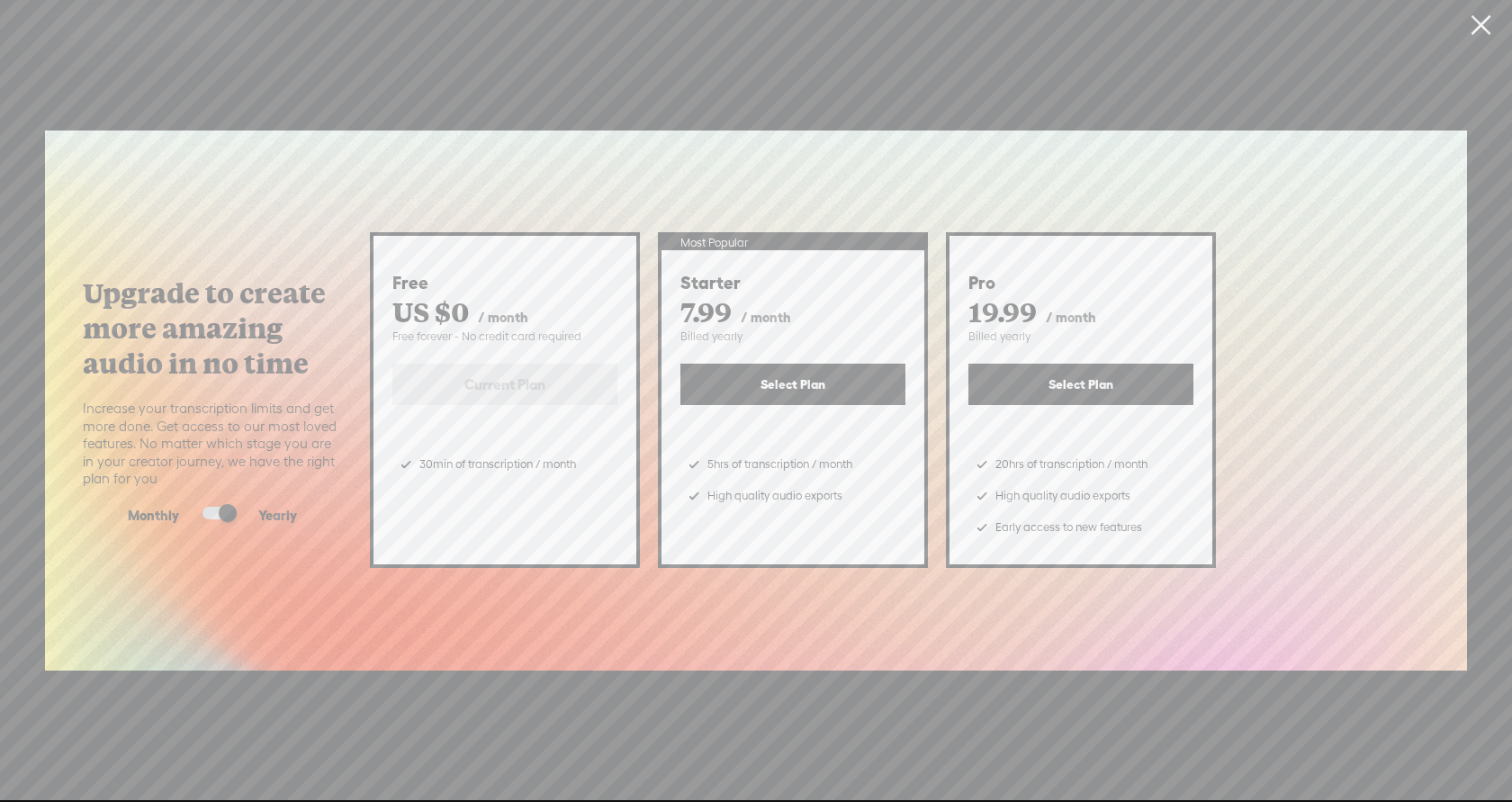
click at [1477, 27] on link at bounding box center [1481, 25] width 45 height 50
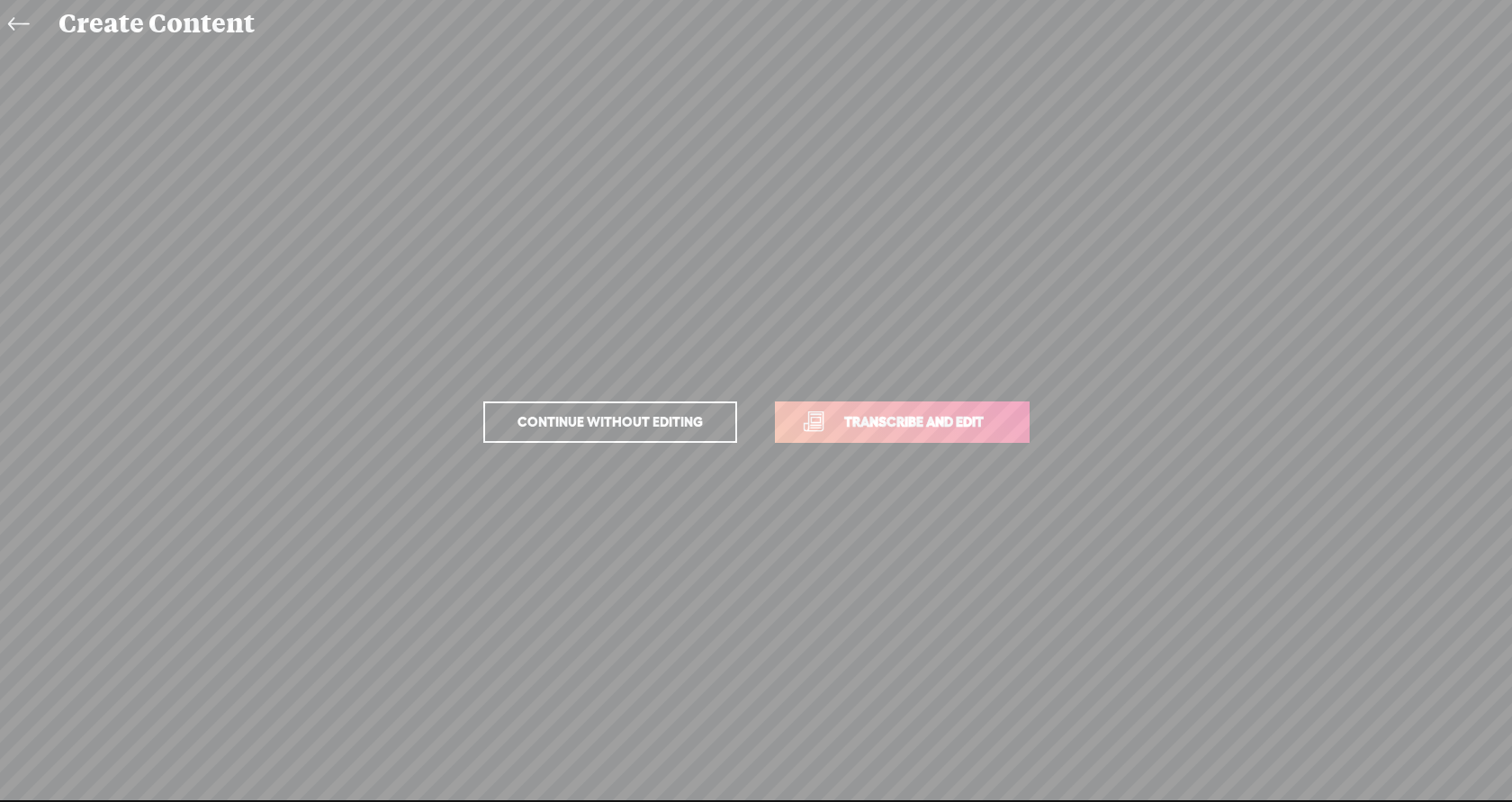
click at [18, 26] on icon at bounding box center [18, 25] width 21 height 40
